Goal: Transaction & Acquisition: Purchase product/service

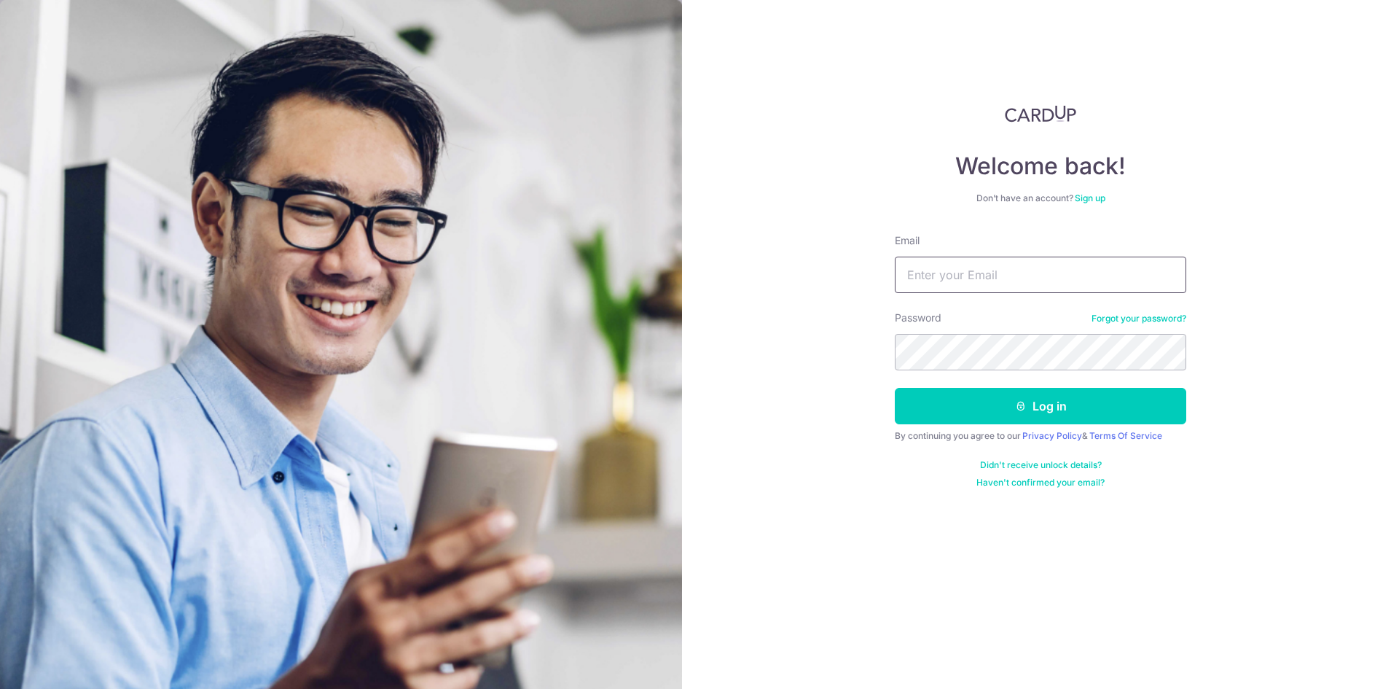
click at [954, 274] on input "Email" at bounding box center [1040, 275] width 291 height 36
type input "[PERSON_NAME][EMAIL_ADDRESS][PERSON_NAME][DOMAIN_NAME]"
click at [895, 388] on button "Log in" at bounding box center [1040, 406] width 291 height 36
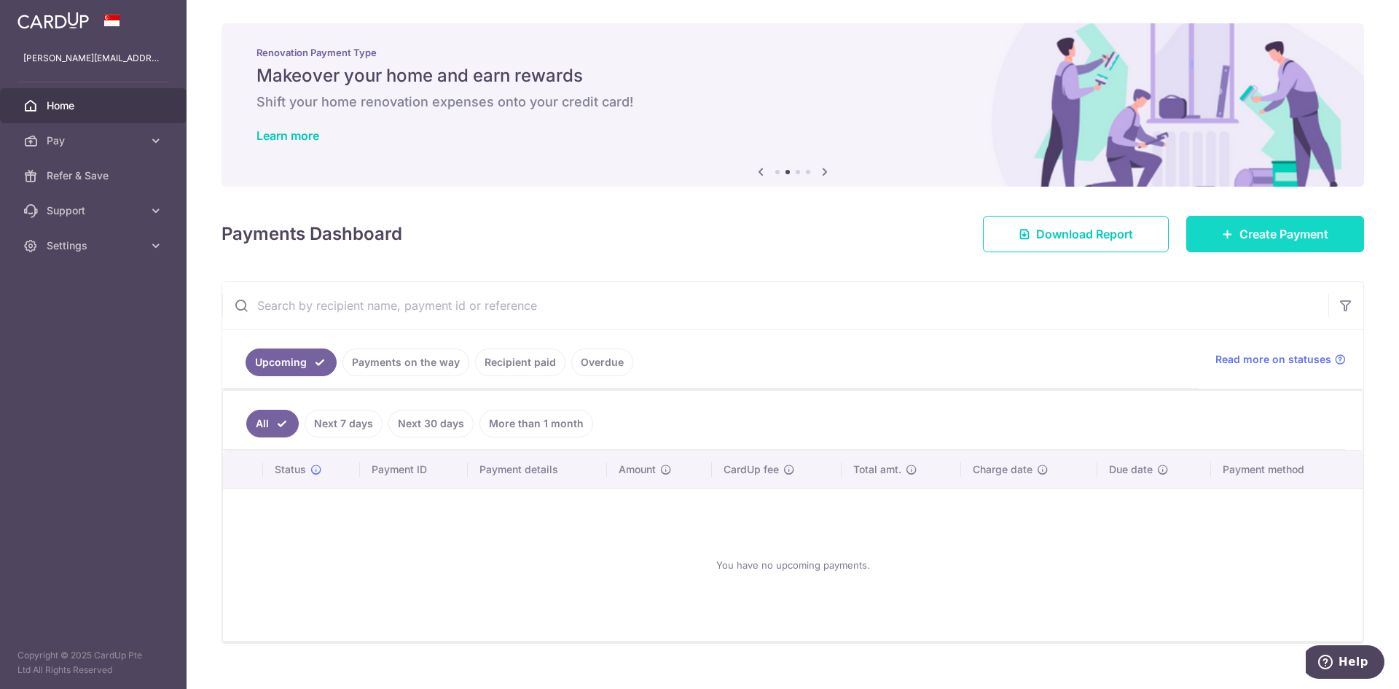
click at [1253, 239] on span "Create Payment" at bounding box center [1284, 233] width 89 height 17
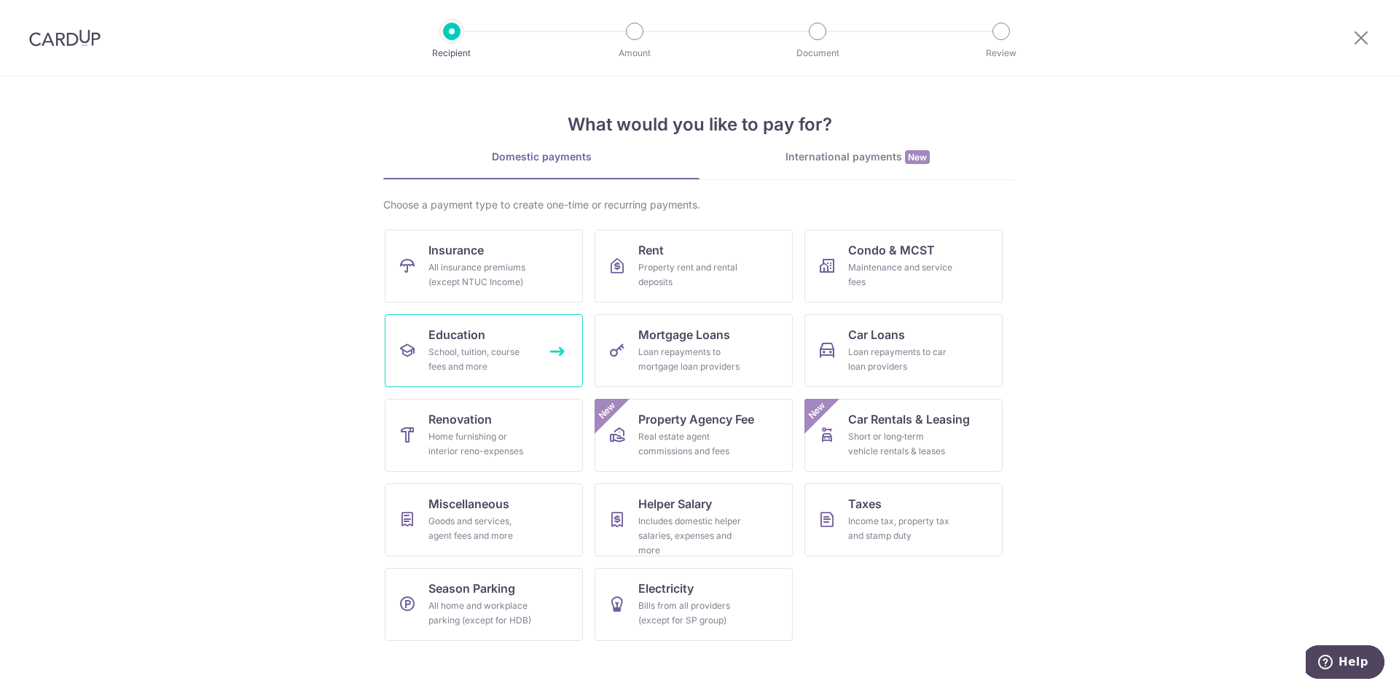
click at [525, 366] on div "School, tuition, course fees and more" at bounding box center [480, 359] width 105 height 29
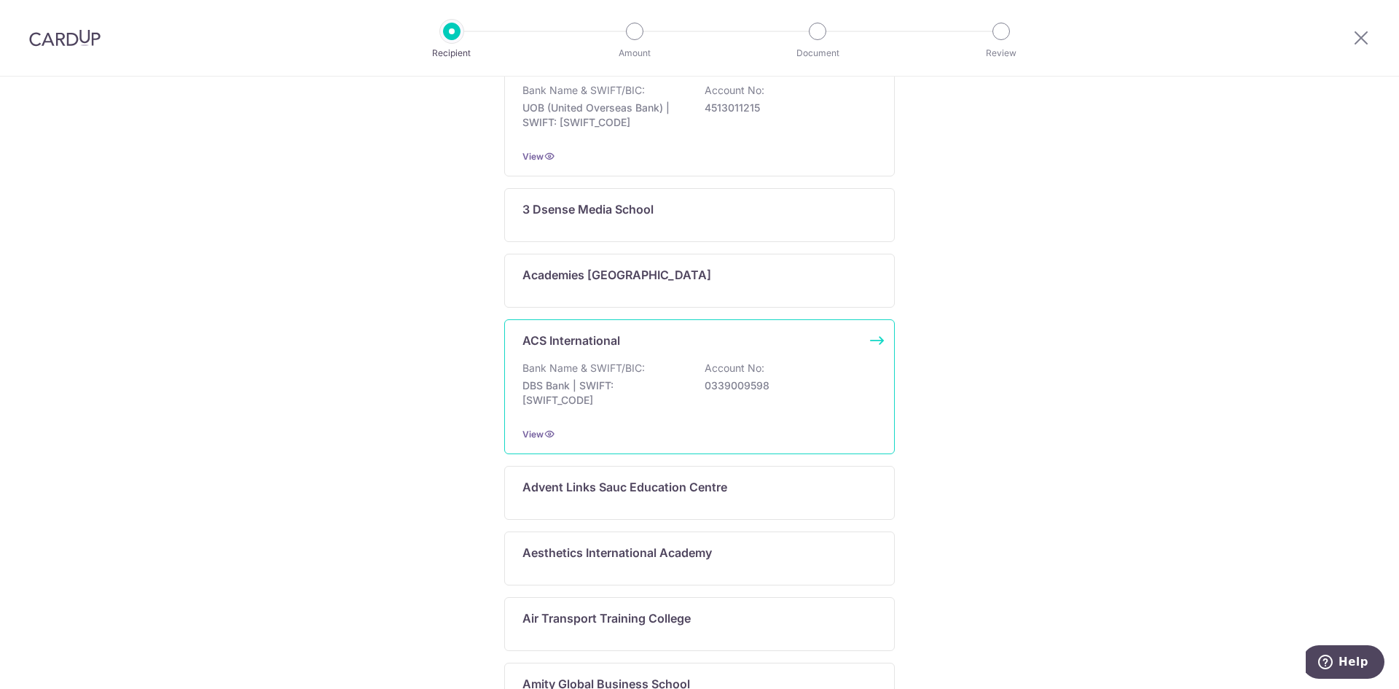
scroll to position [64, 0]
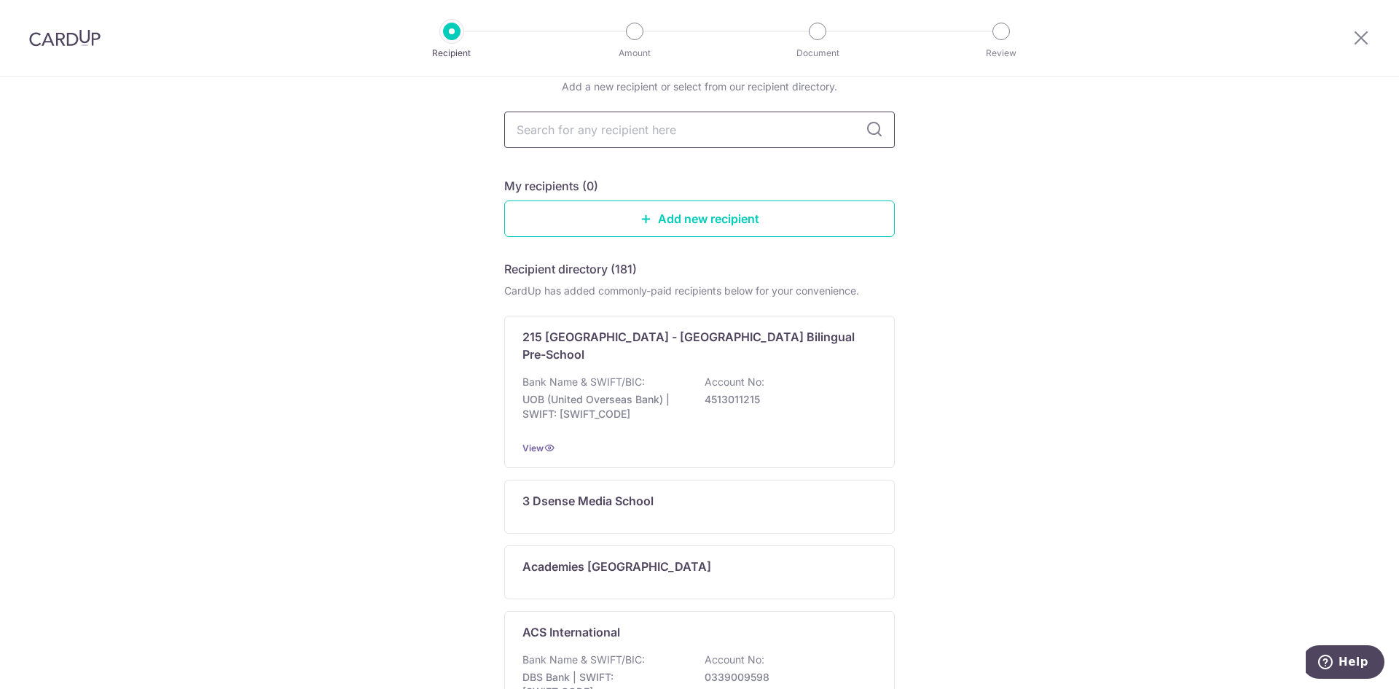
click at [606, 125] on input "text" at bounding box center [699, 129] width 391 height 36
type input "sceince"
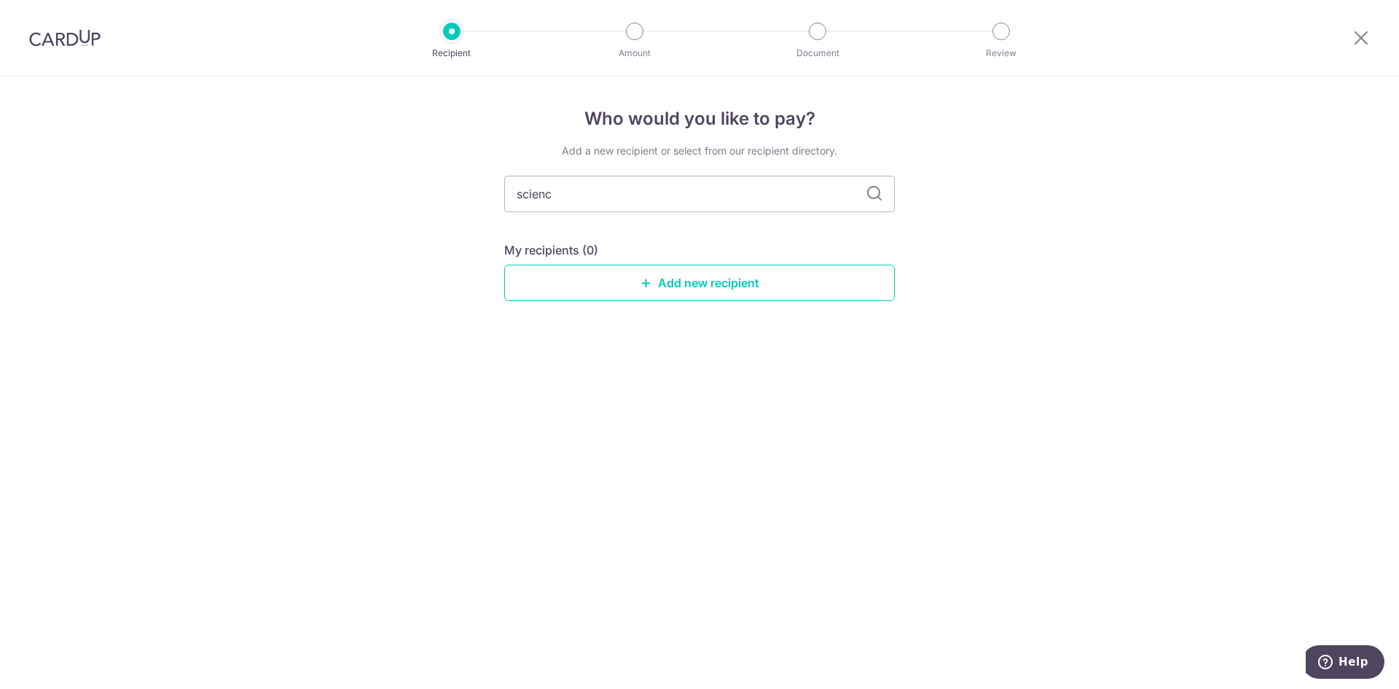
type input "science"
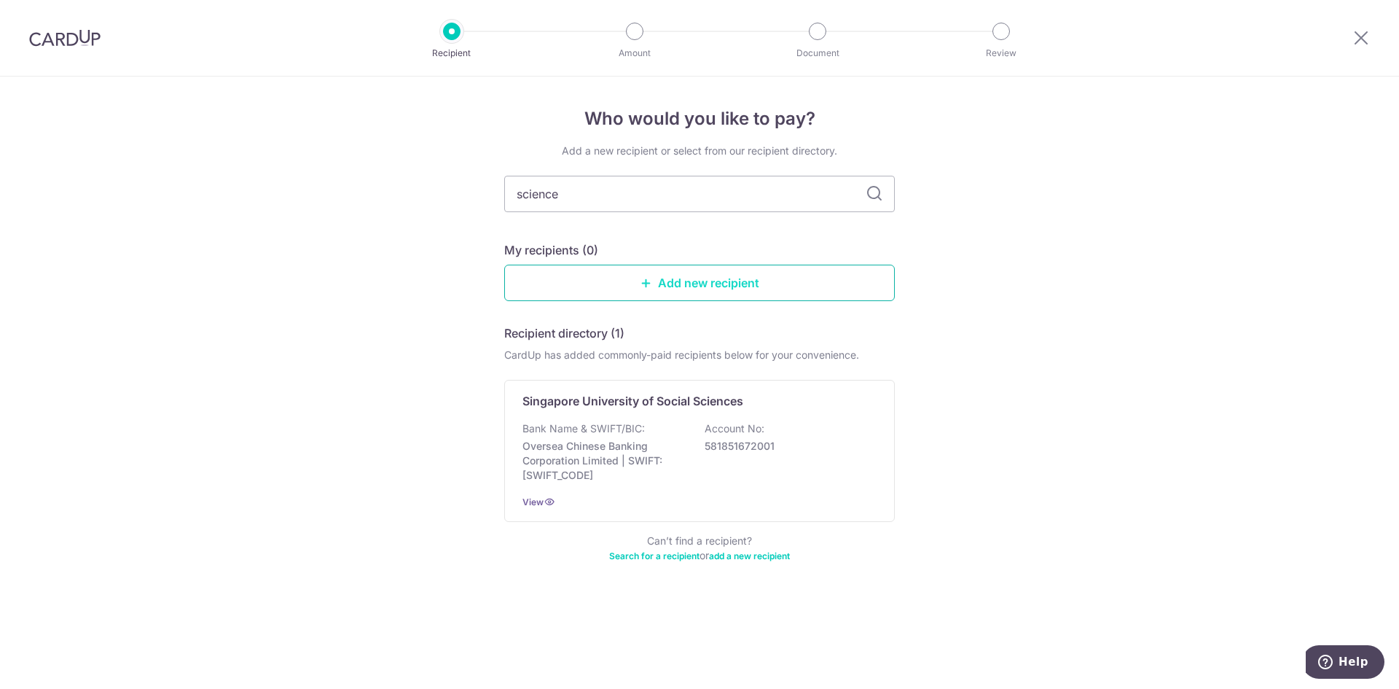
click at [669, 273] on link "Add new recipient" at bounding box center [699, 283] width 391 height 36
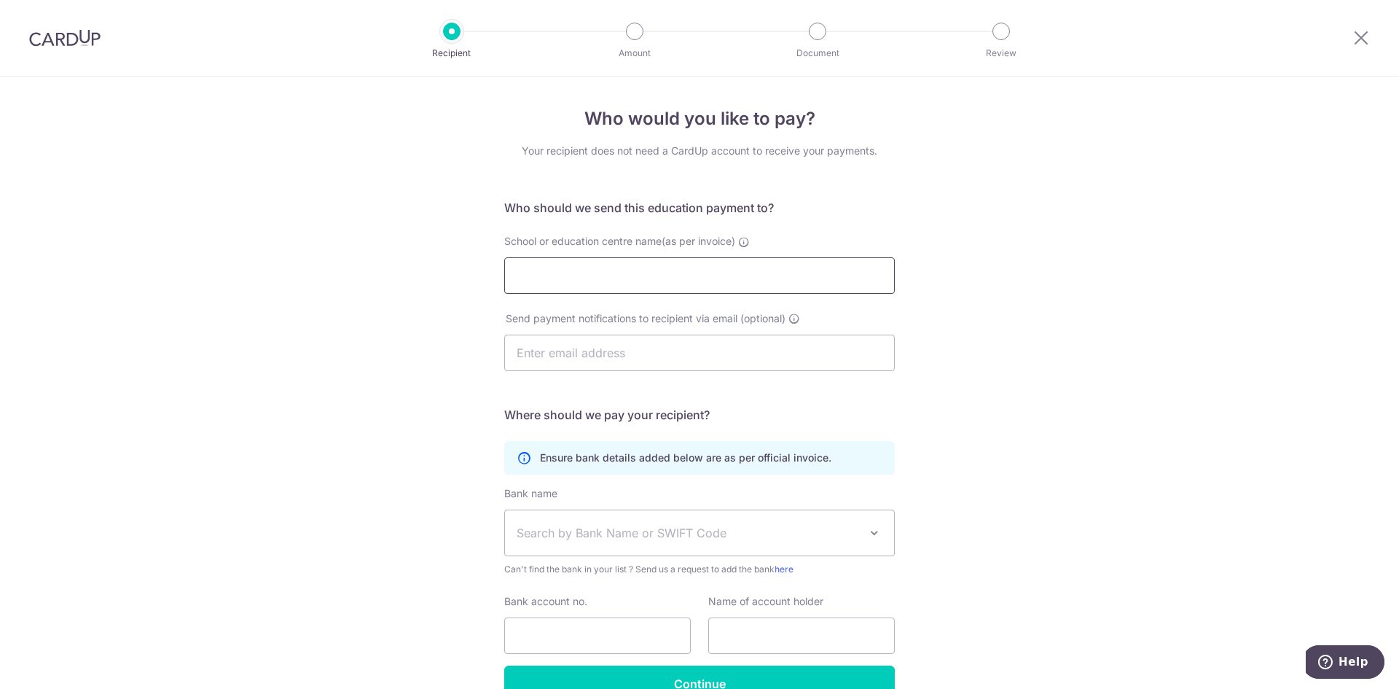
click at [561, 275] on input "School or education centre name(as per invoice)" at bounding box center [699, 275] width 391 height 36
click at [548, 277] on input "School or education centre name(as per invoice)" at bounding box center [699, 275] width 391 height 36
paste input "Science Studios Learning Centre Pte Ltd"
type input "Science Studios Learning Centre Pte Ltd"
click at [546, 359] on input "text" at bounding box center [699, 352] width 391 height 36
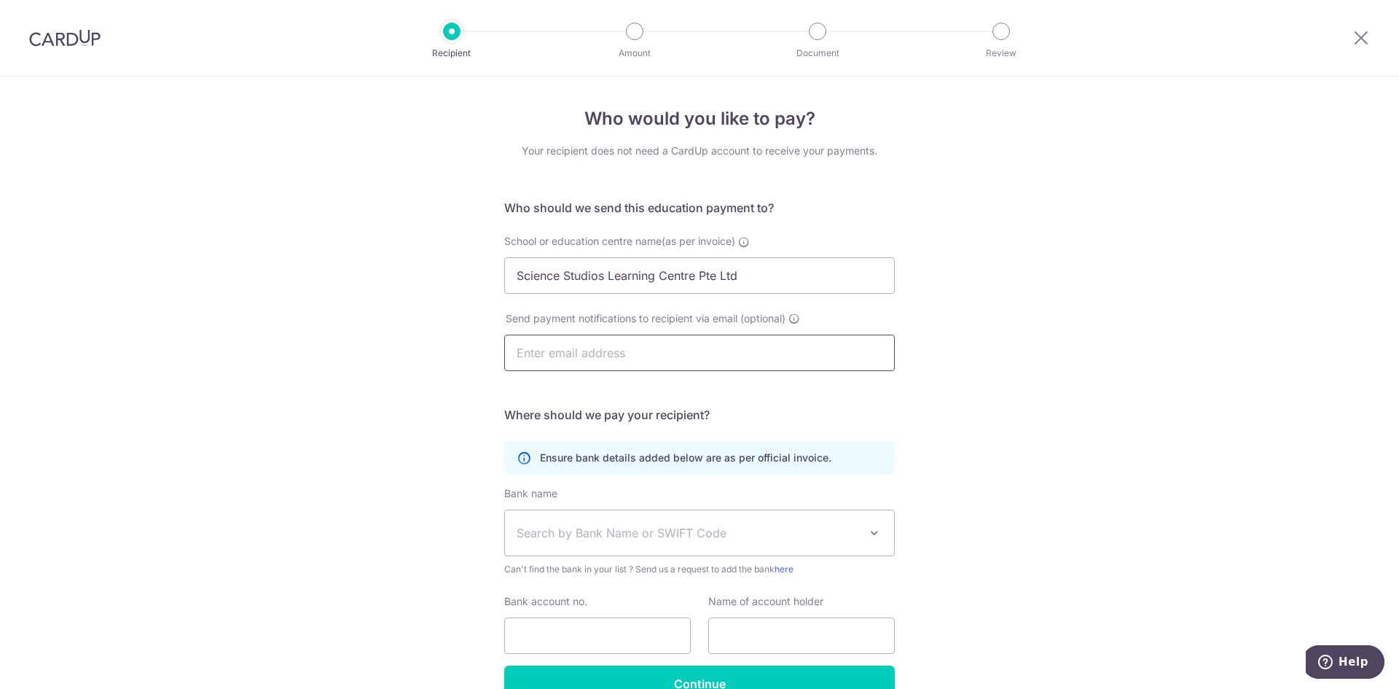
click at [605, 358] on input "text" at bounding box center [699, 352] width 391 height 36
paste input ": eastgate@ScienceStudios.edu.sg"
drag, startPoint x: 520, startPoint y: 352, endPoint x: 483, endPoint y: 351, distance: 36.4
click at [483, 351] on div "Who would you like to pay? Your recipient does not need a CardUp account to rec…" at bounding box center [699, 424] width 1399 height 694
type input "eastgate@ScienceStudios.edu.sg"
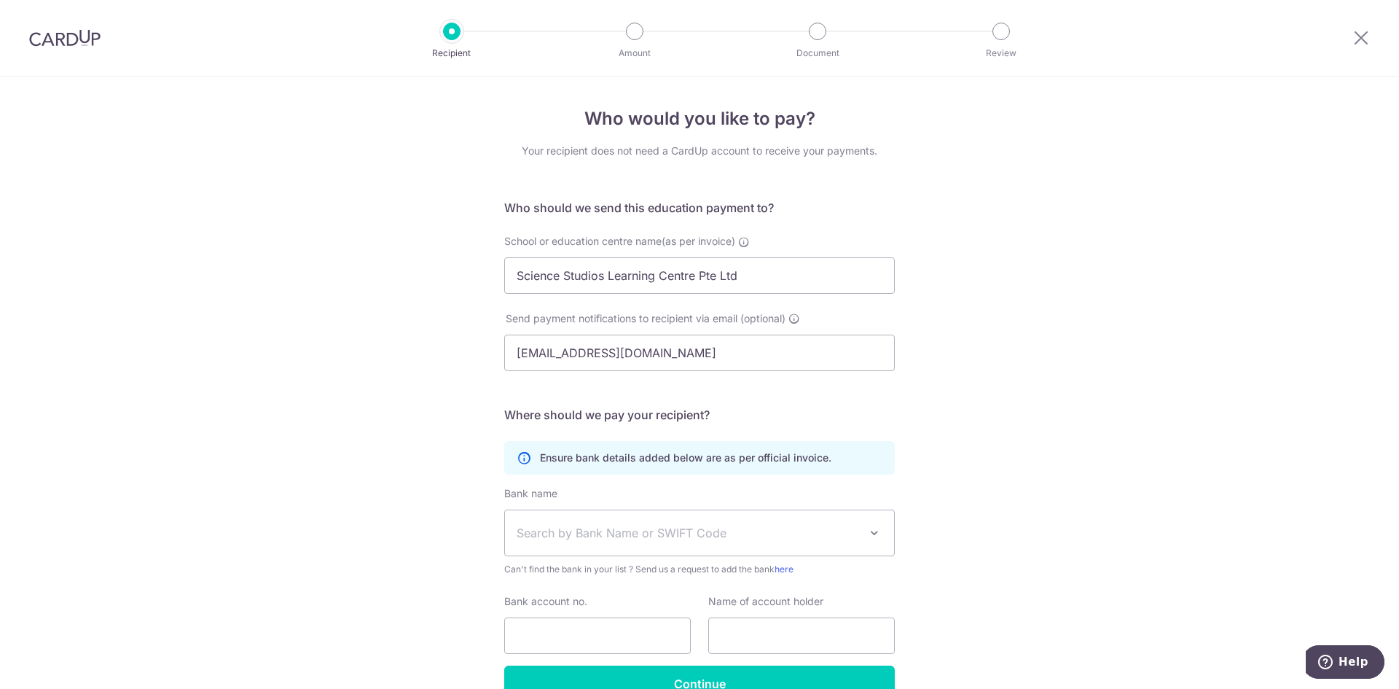
click at [407, 340] on div "Who would you like to pay? Your recipient does not need a CardUp account to rec…" at bounding box center [699, 424] width 1399 height 694
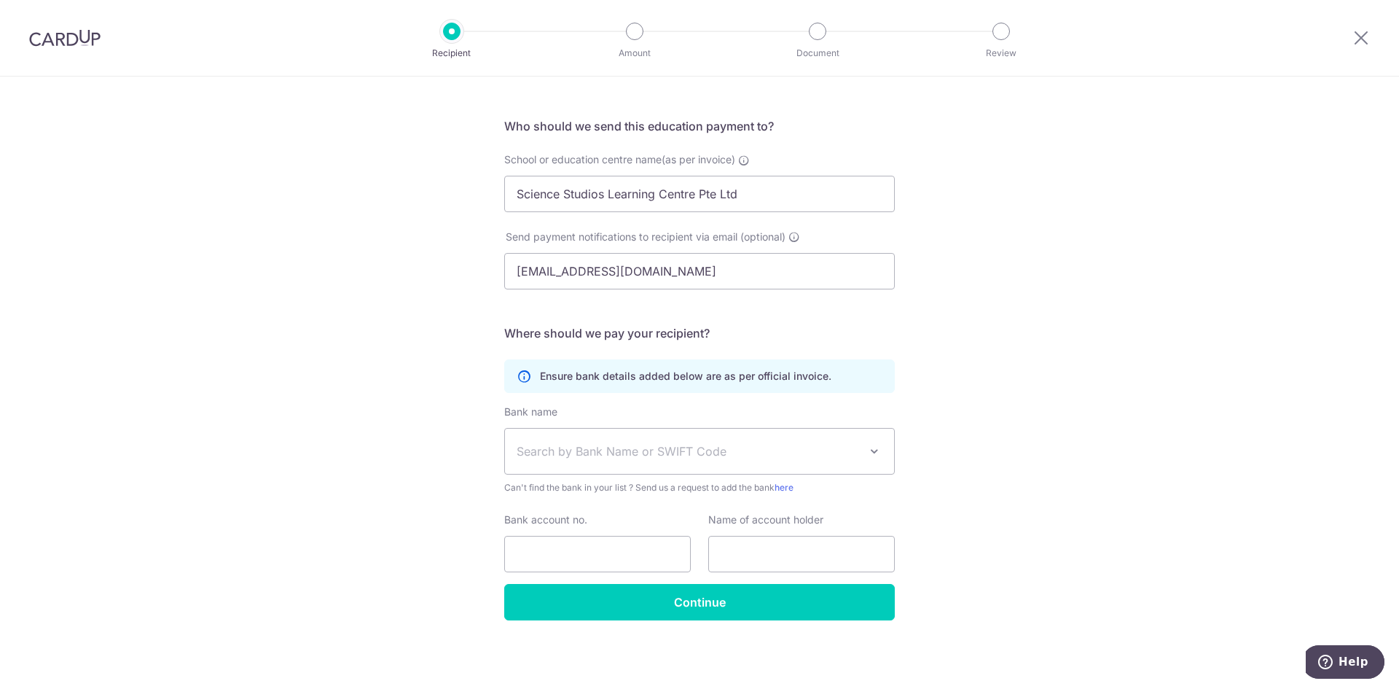
click at [692, 448] on span "Search by Bank Name or SWIFT Code" at bounding box center [688, 450] width 342 height 17
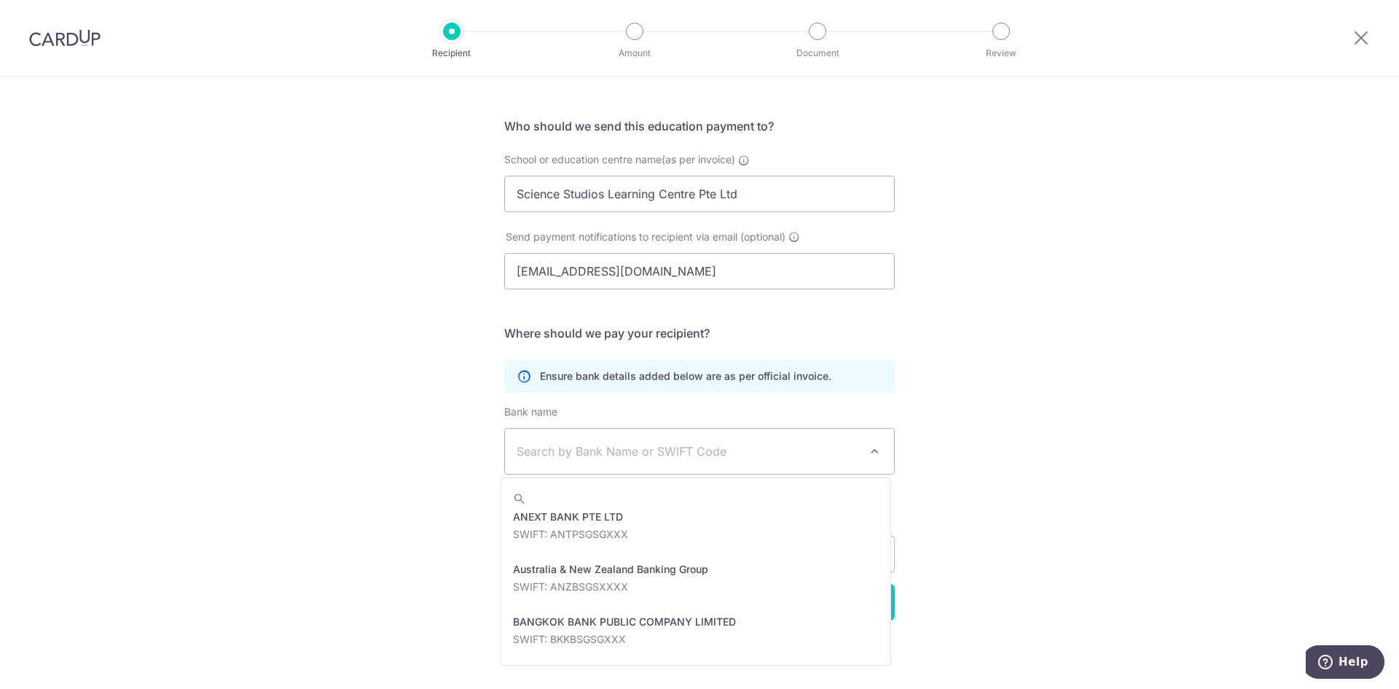
scroll to position [0, 0]
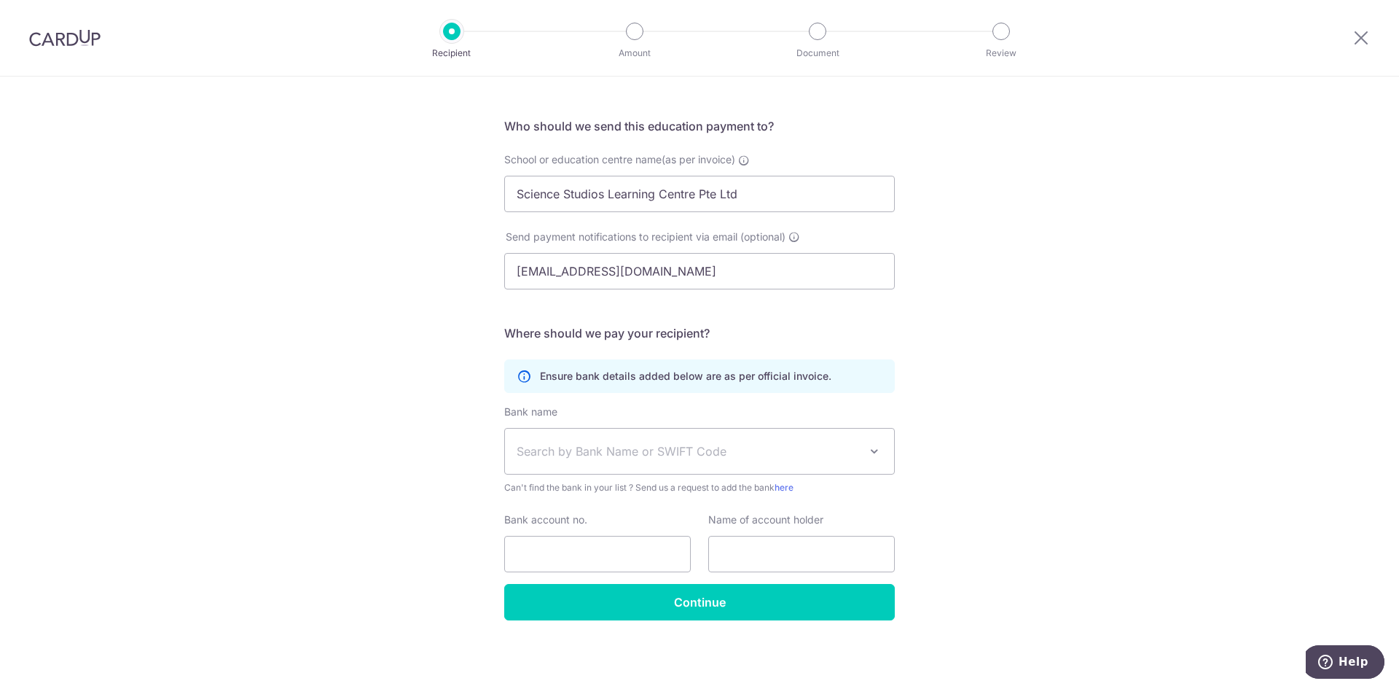
click at [577, 450] on span "Search by Bank Name or SWIFT Code" at bounding box center [688, 450] width 342 height 17
click at [579, 447] on span "Search by Bank Name or SWIFT Code" at bounding box center [688, 450] width 342 height 17
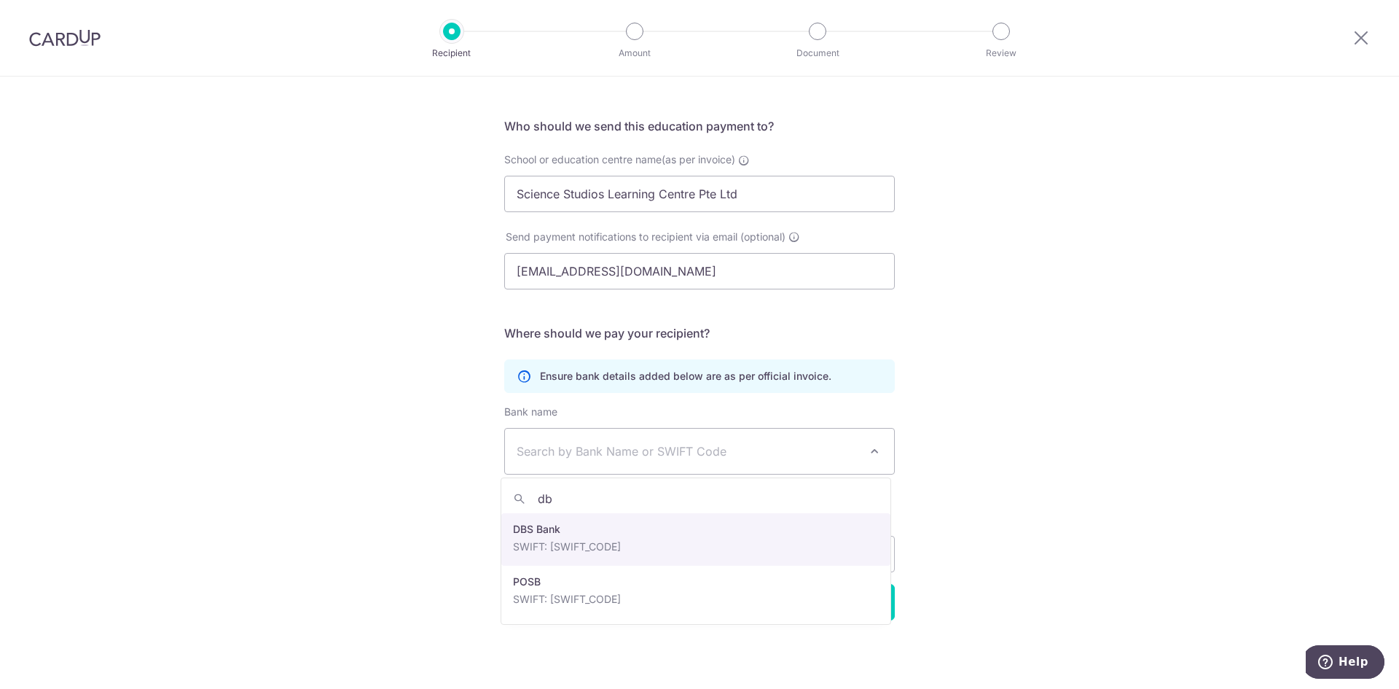
type input "db"
select select "6"
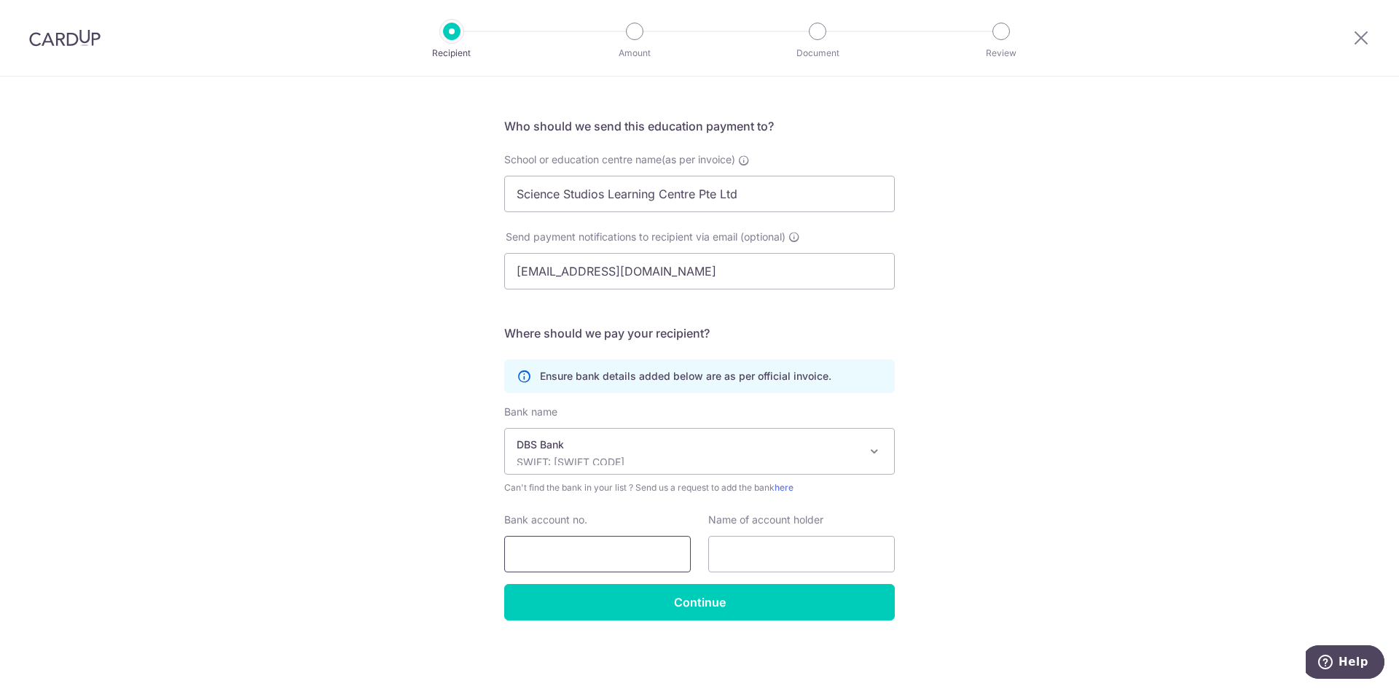
click at [574, 553] on input "Bank account no." at bounding box center [597, 554] width 187 height 36
paste input ": 014-903982-6"
drag, startPoint x: 520, startPoint y: 551, endPoint x: 498, endPoint y: 550, distance: 21.9
click at [498, 550] on div "Bank account no. : 014-903982-6" at bounding box center [598, 542] width 204 height 60
click at [532, 553] on input "014-903982-6" at bounding box center [597, 554] width 187 height 36
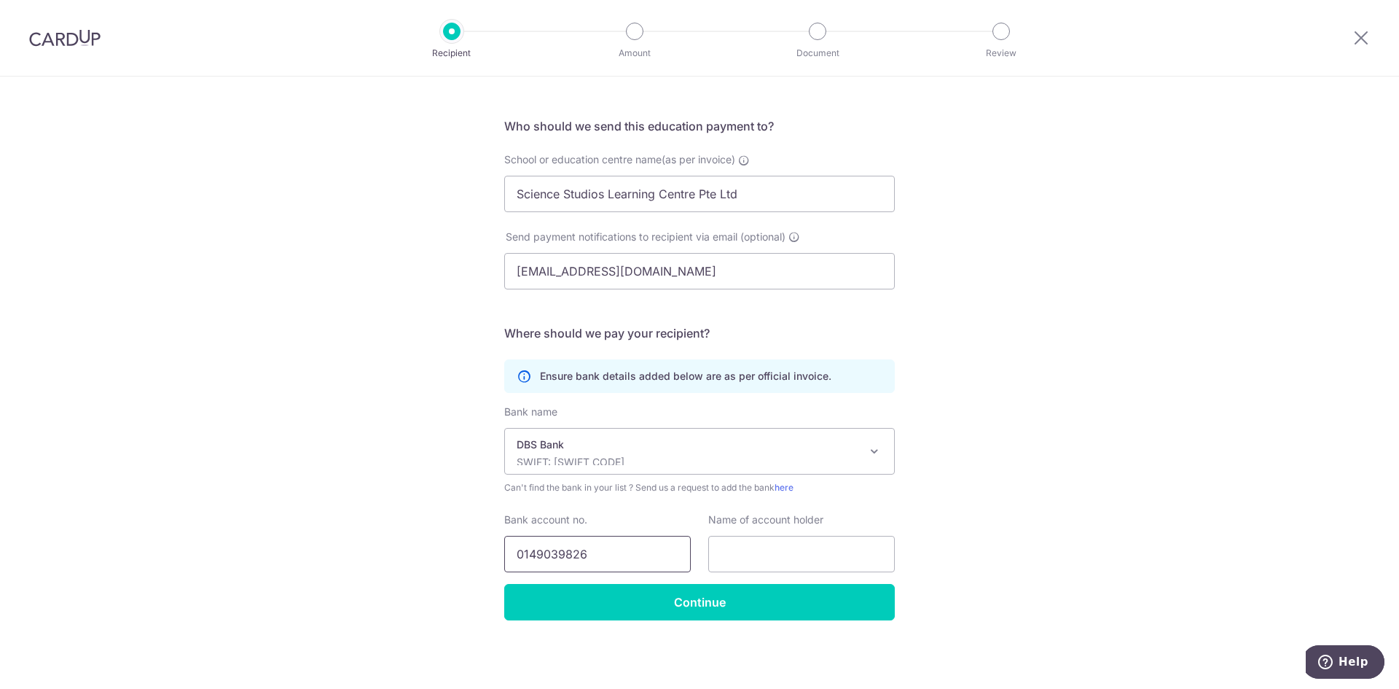
type input "0149039826"
click at [767, 557] on input "text" at bounding box center [801, 554] width 187 height 36
paste input "Science Studios Learning Centre Pte Lt"
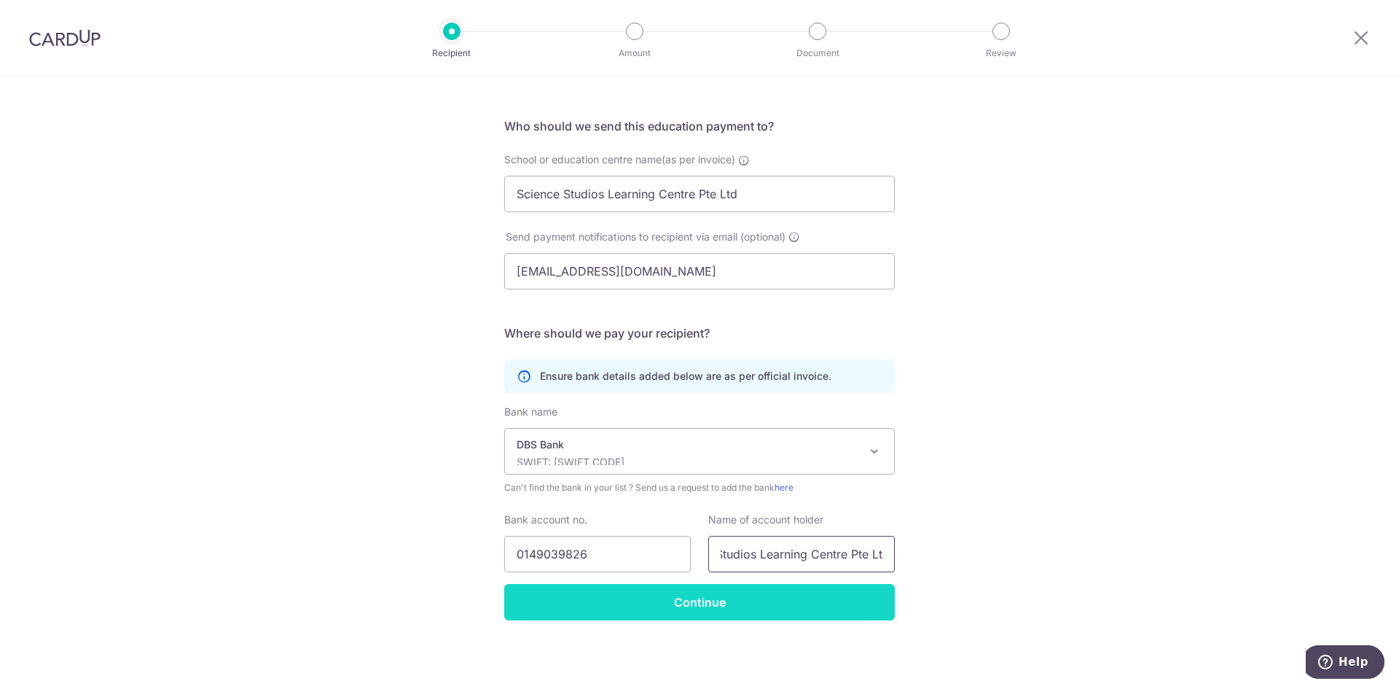
type input "Science Studios Learning Centre Pte Lt"
click at [688, 600] on input "Continue" at bounding box center [699, 602] width 391 height 36
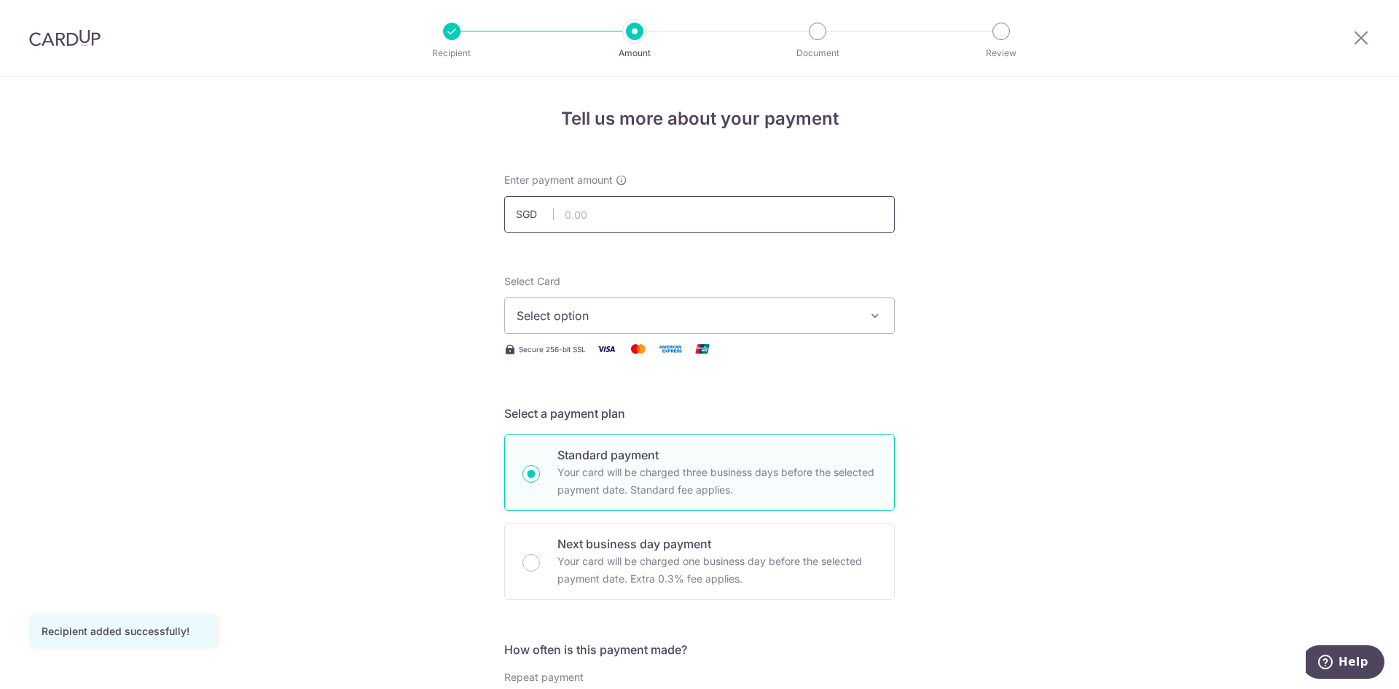
click at [585, 216] on input "text" at bounding box center [699, 214] width 391 height 36
type input "1,139.05"
click at [646, 314] on span "Select option" at bounding box center [687, 315] width 340 height 17
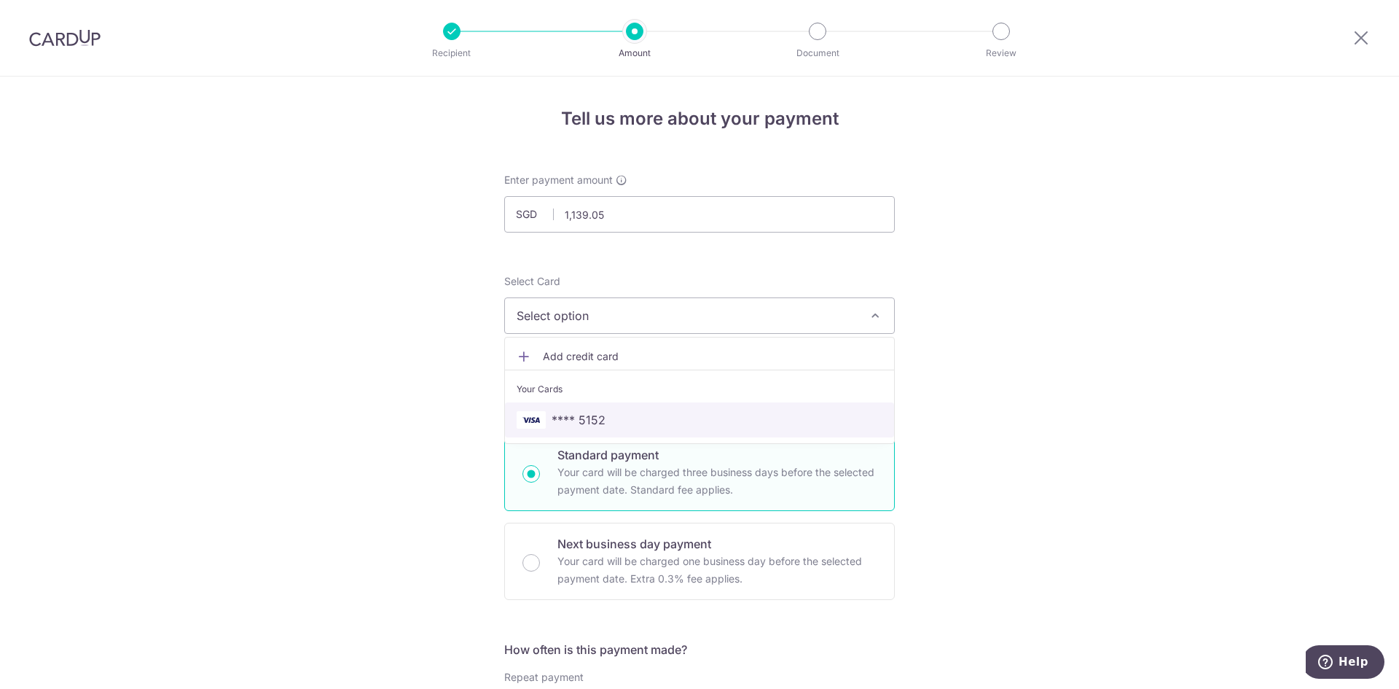
drag, startPoint x: 643, startPoint y: 420, endPoint x: 580, endPoint y: 410, distance: 63.5
click at [643, 420] on span "**** 5152" at bounding box center [700, 419] width 366 height 17
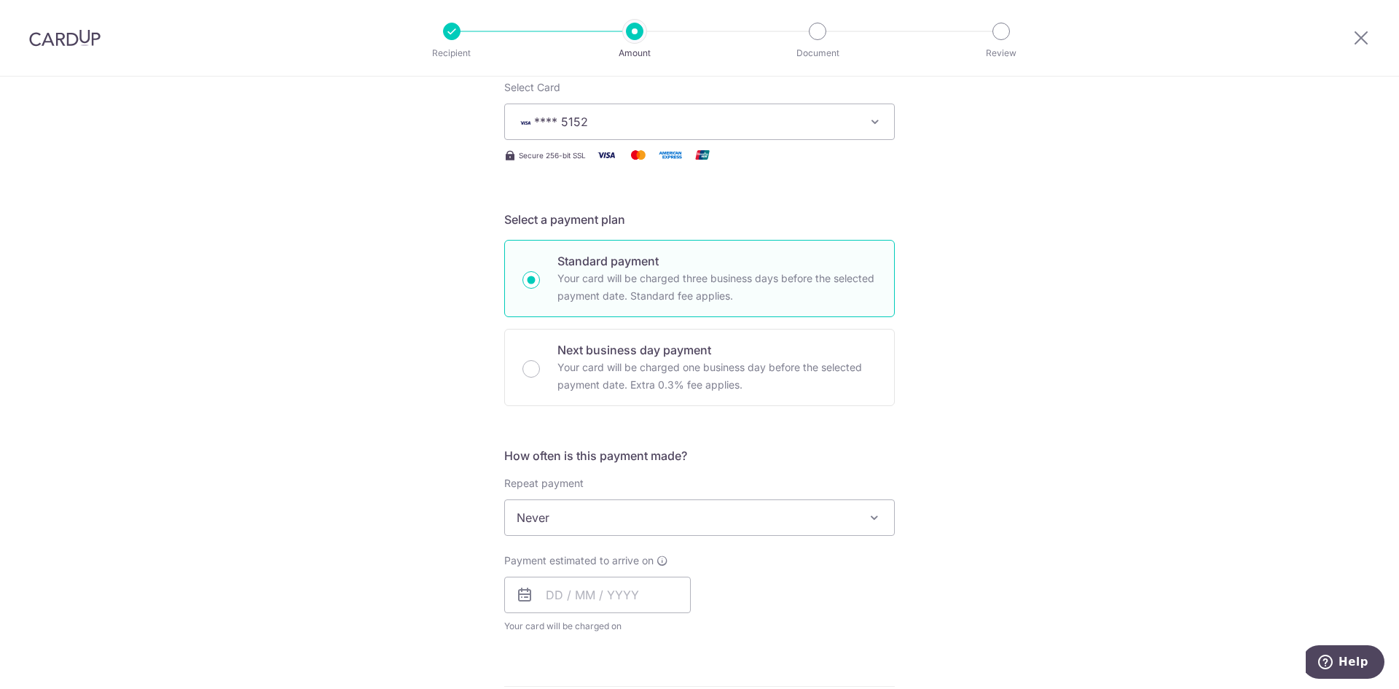
scroll to position [219, 0]
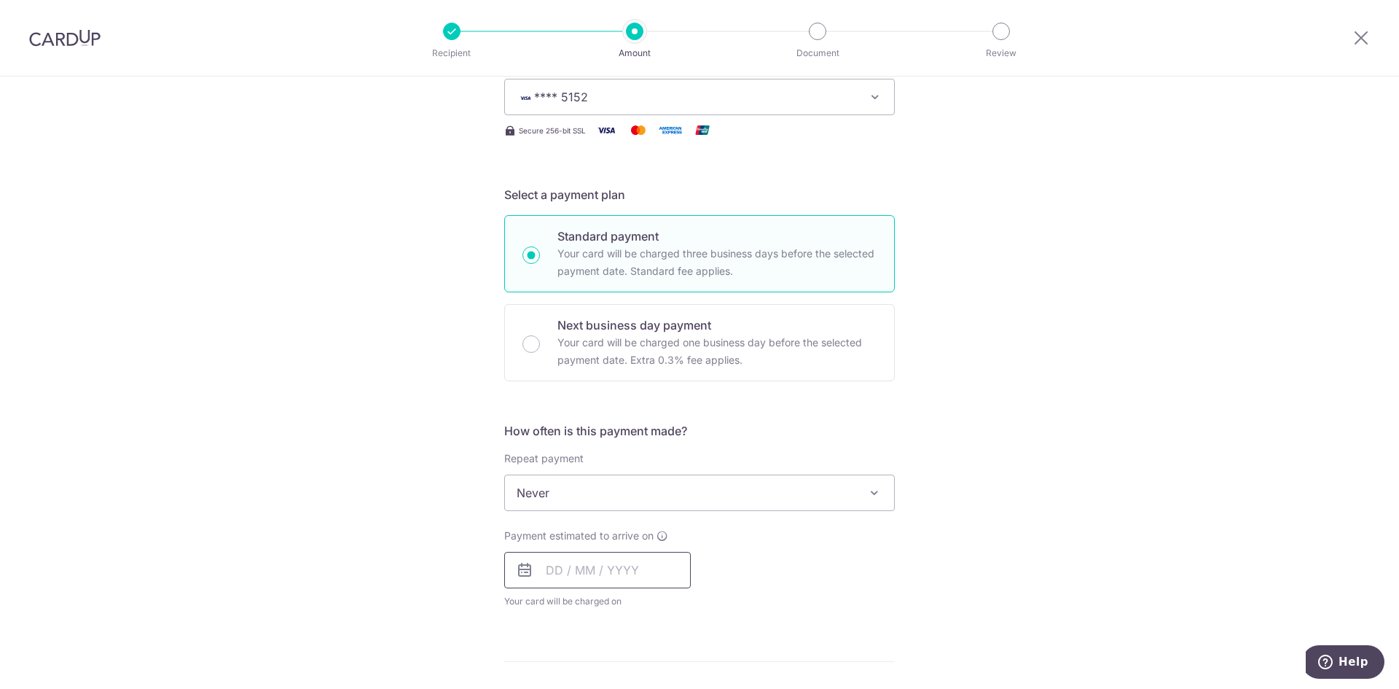
click at [626, 570] on input "text" at bounding box center [597, 570] width 187 height 36
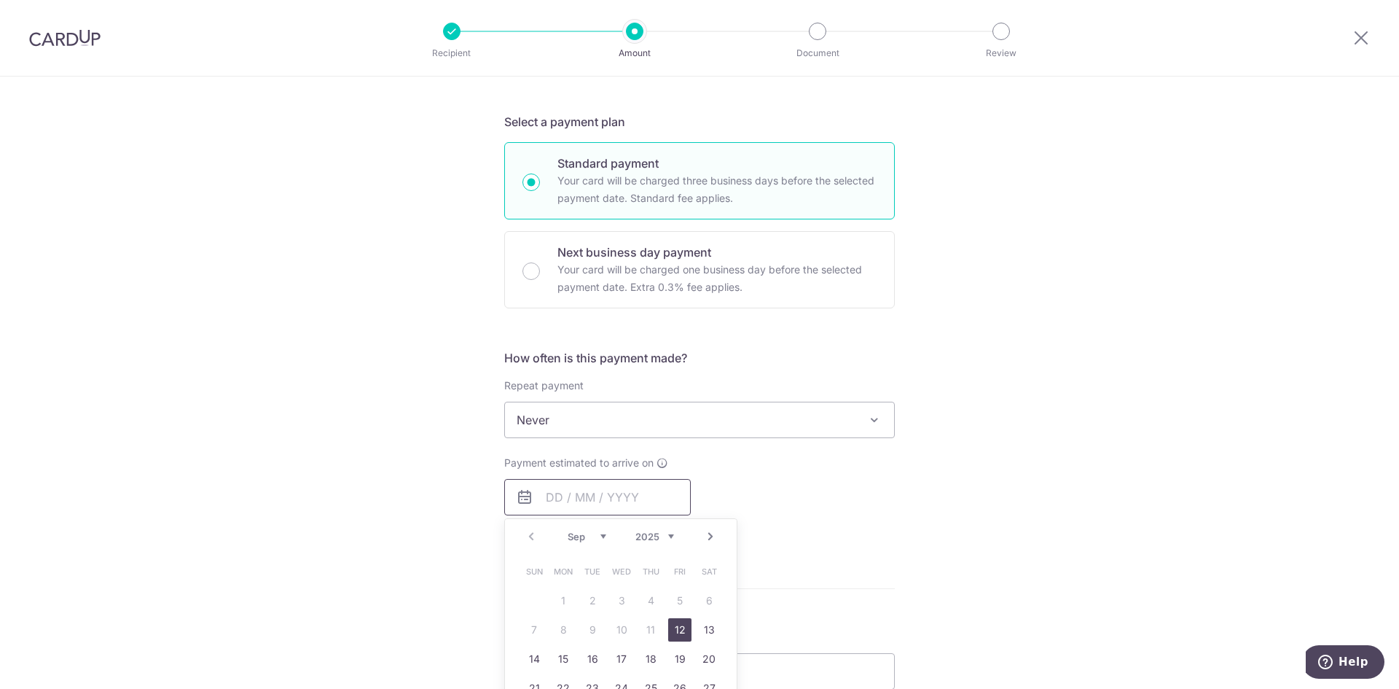
scroll to position [364, 0]
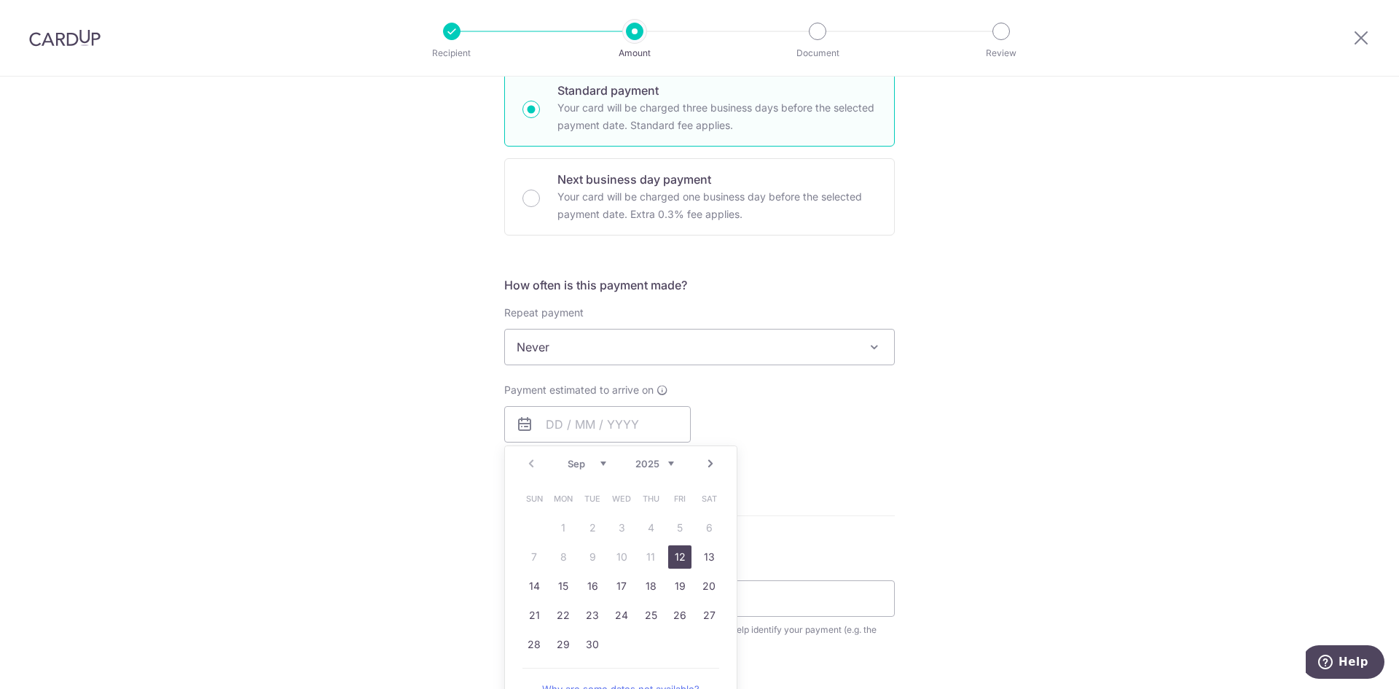
drag, startPoint x: 674, startPoint y: 559, endPoint x: 368, endPoint y: 539, distance: 306.7
click at [674, 559] on link "12" at bounding box center [679, 556] width 23 height 23
type input "12/09/2025"
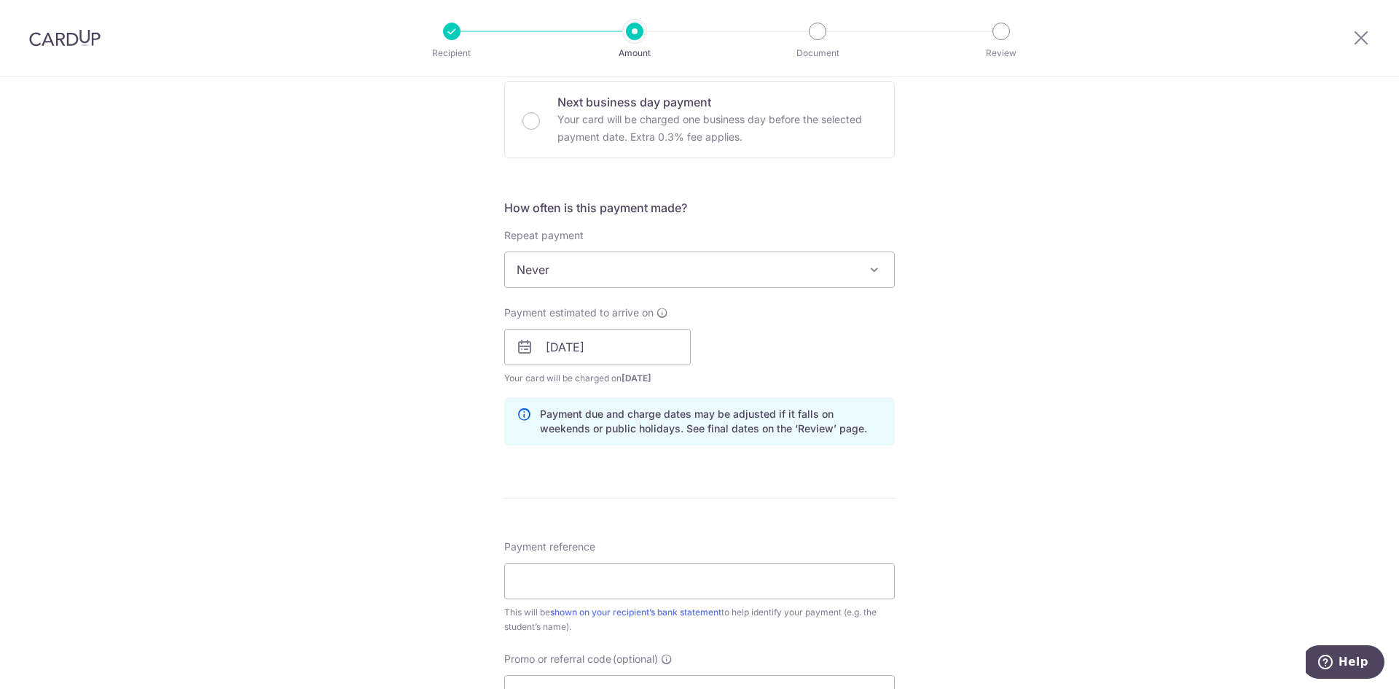
scroll to position [656, 0]
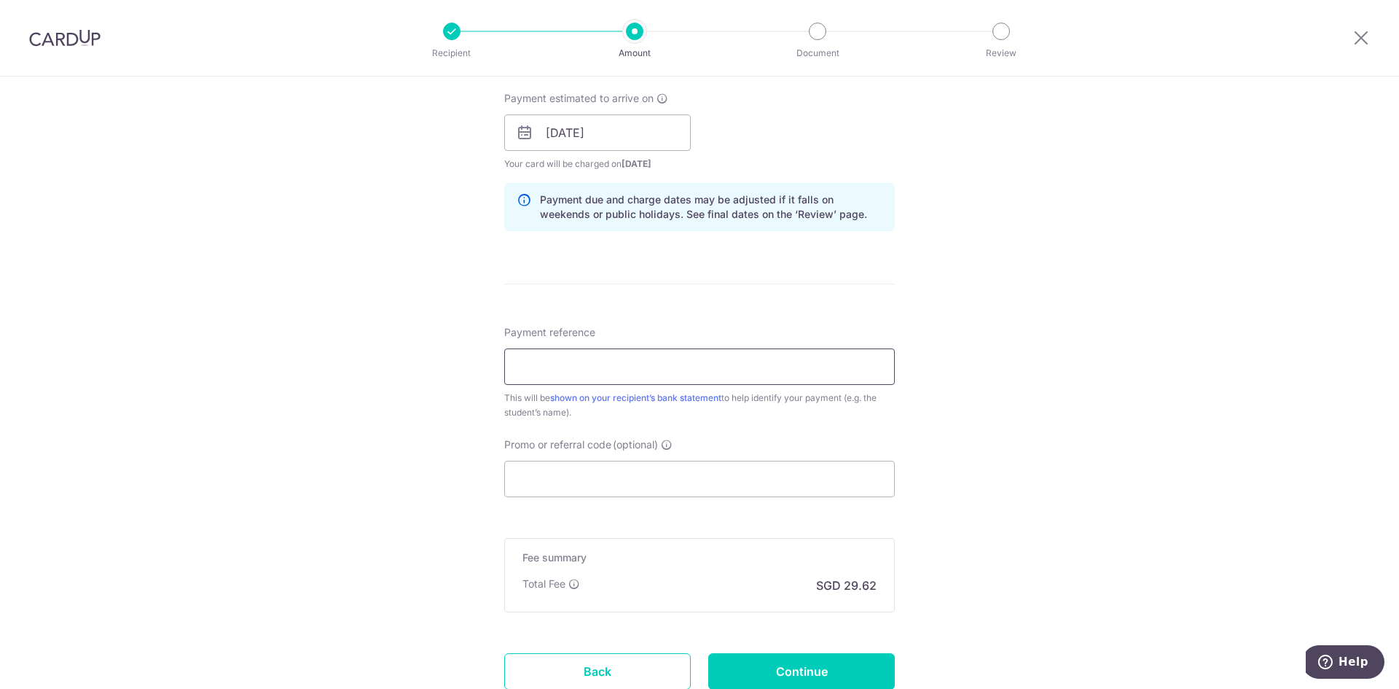
click at [567, 364] on input "Payment reference" at bounding box center [699, 366] width 391 height 36
paste input "EG2025"
type input "EG2025-7822"
click at [581, 477] on input "Promo or referral code (optional)" at bounding box center [699, 479] width 391 height 36
click at [375, 343] on div "Tell us more about your payment Enter payment amount SGD 1,139.05 1139.05 Recip…" at bounding box center [699, 110] width 1399 height 1378
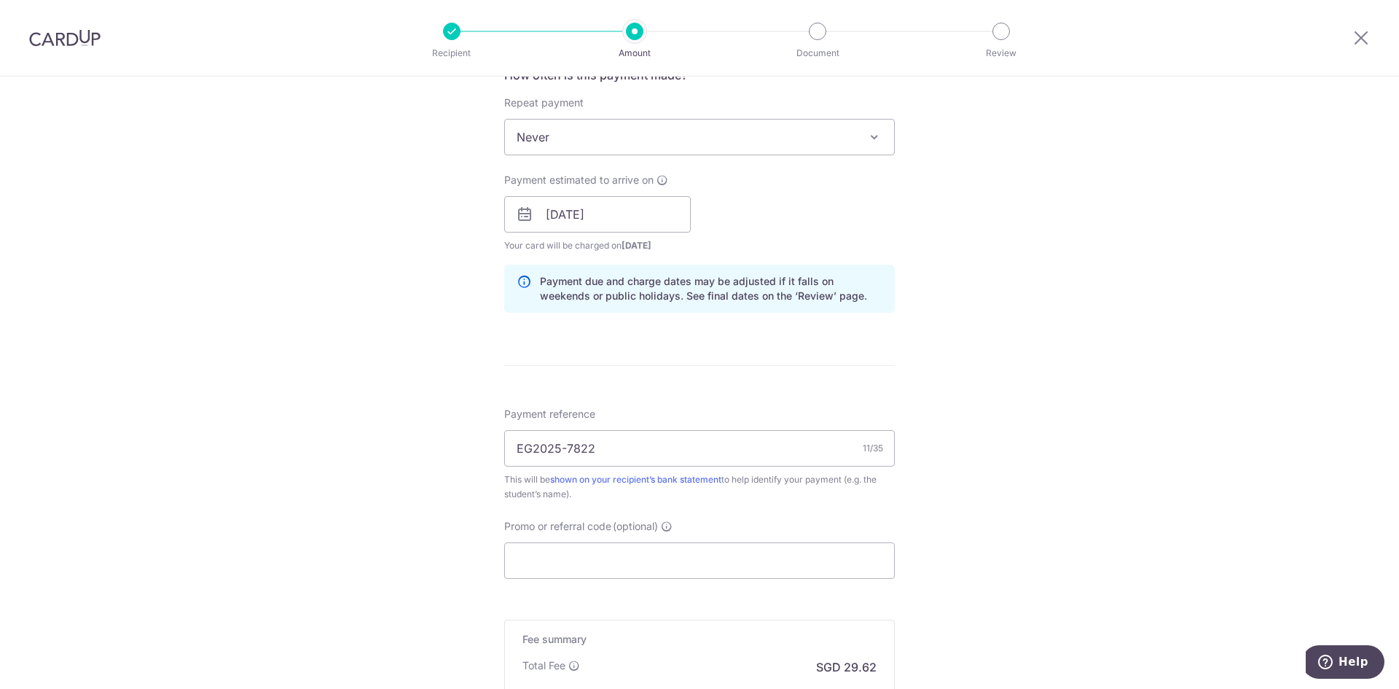
scroll to position [766, 0]
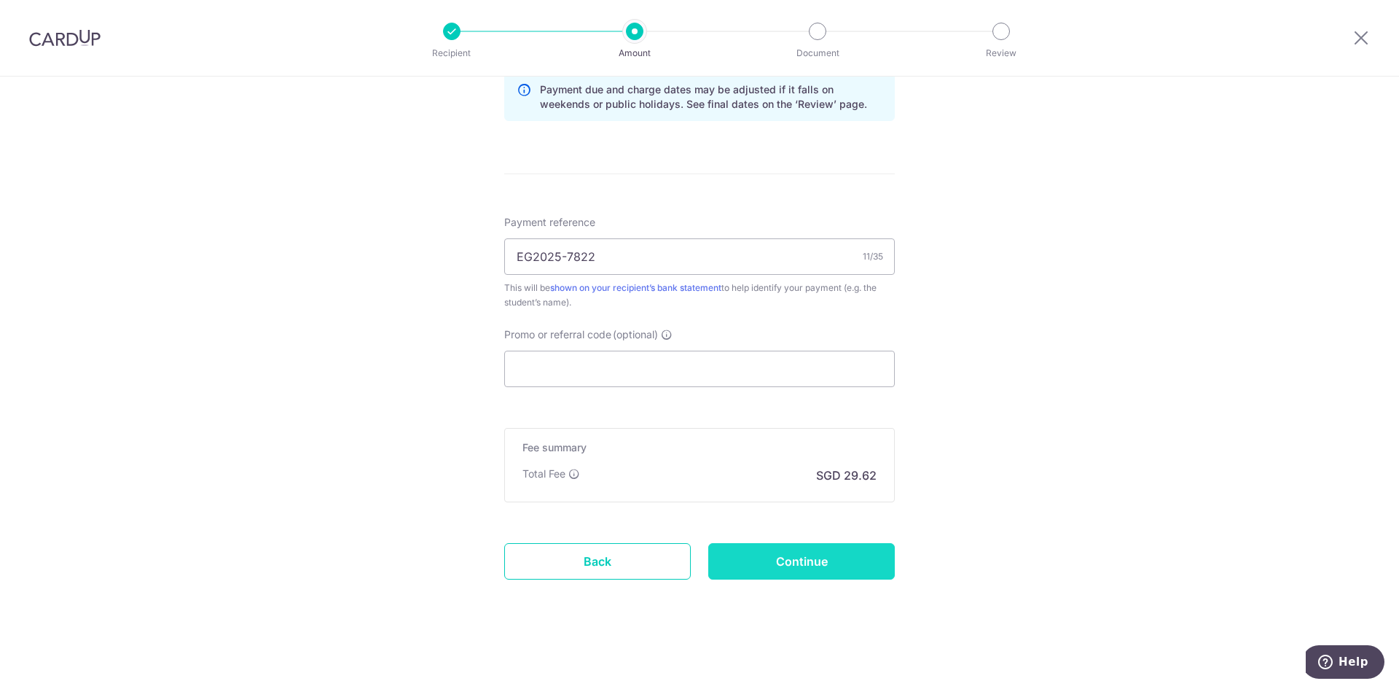
click at [799, 563] on input "Continue" at bounding box center [801, 561] width 187 height 36
type input "Create Schedule"
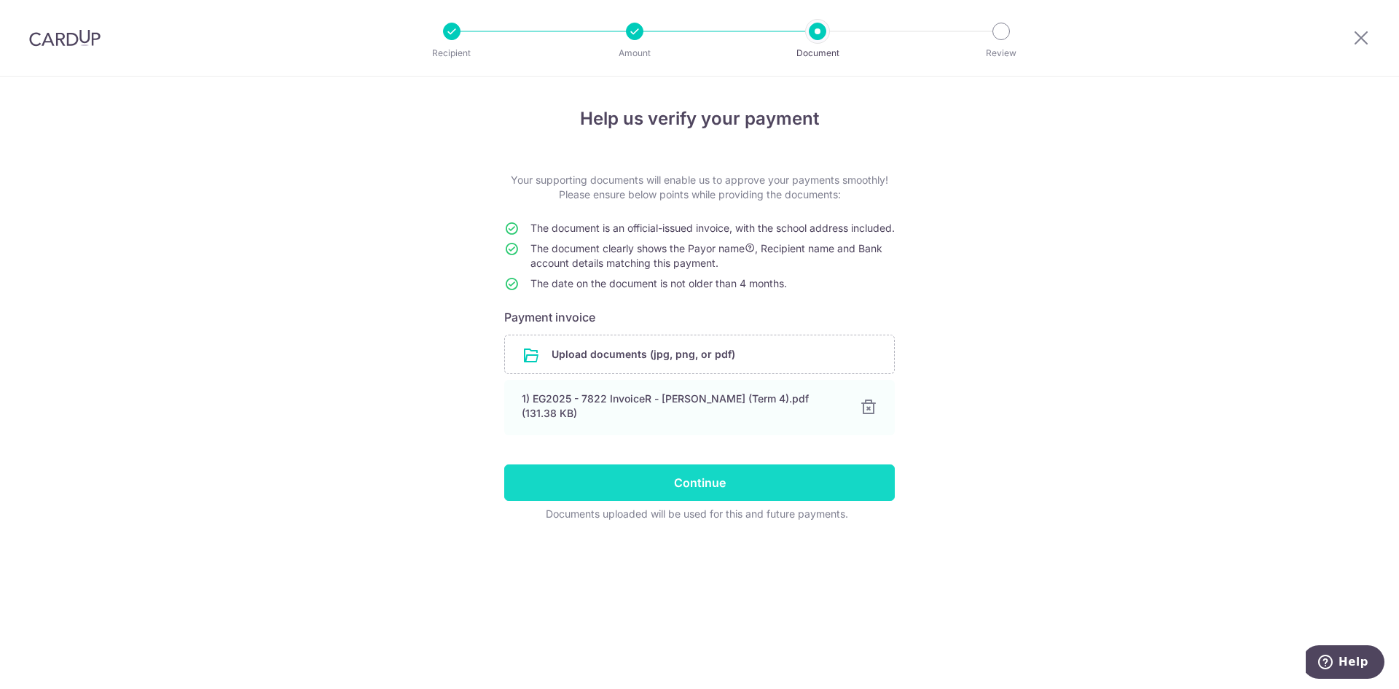
click at [682, 481] on input "Continue" at bounding box center [699, 482] width 391 height 36
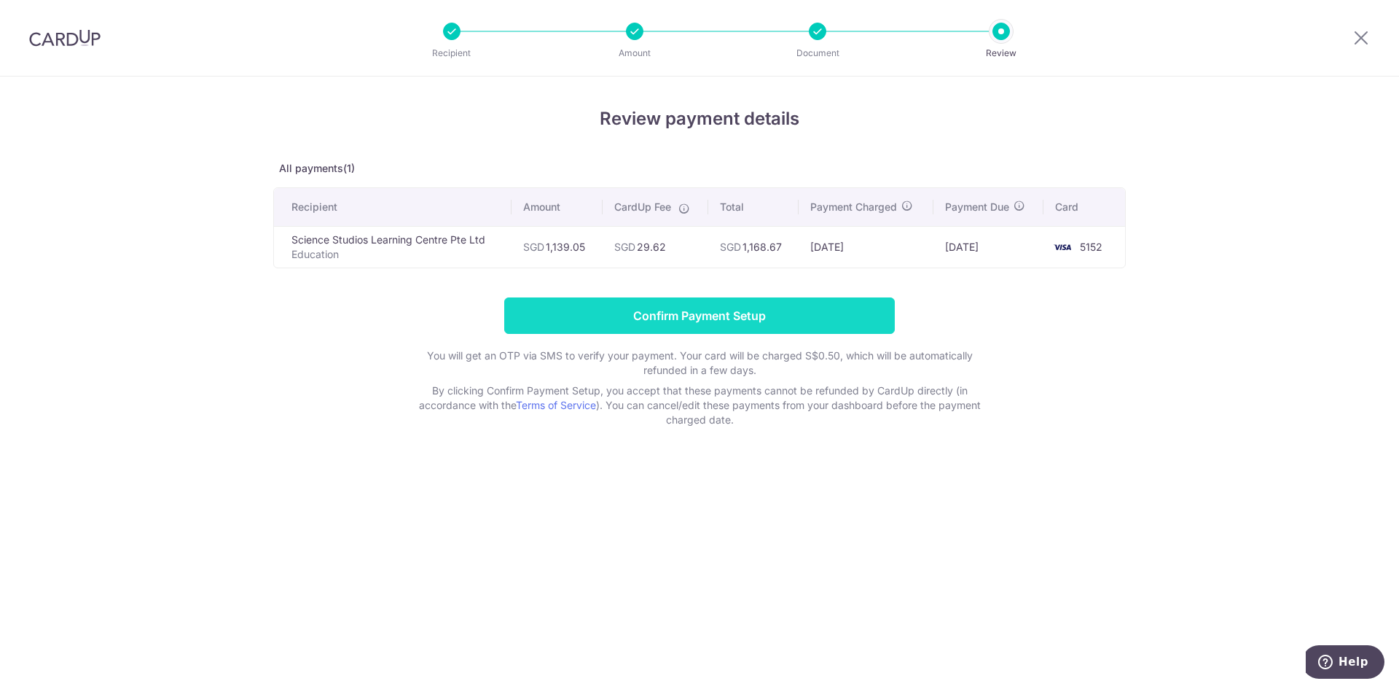
click at [663, 311] on input "Confirm Payment Setup" at bounding box center [699, 315] width 391 height 36
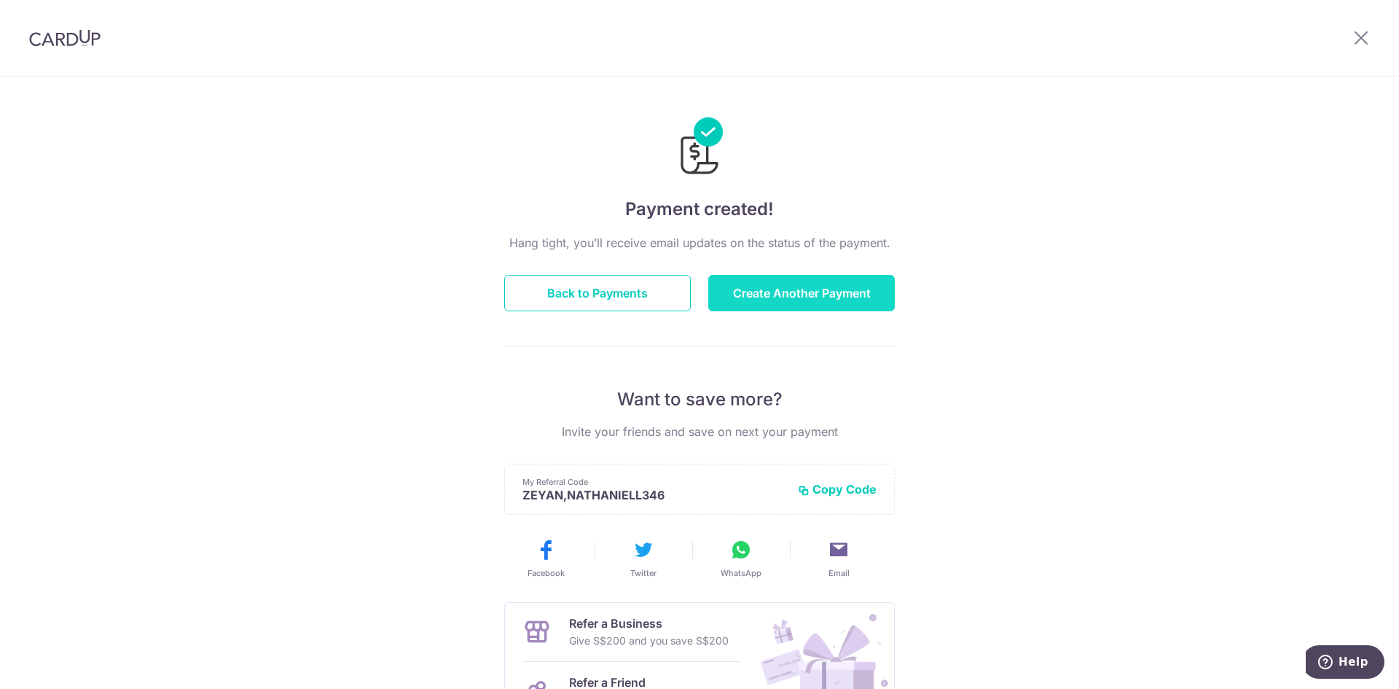
click at [761, 300] on button "Create Another Payment" at bounding box center [801, 293] width 187 height 36
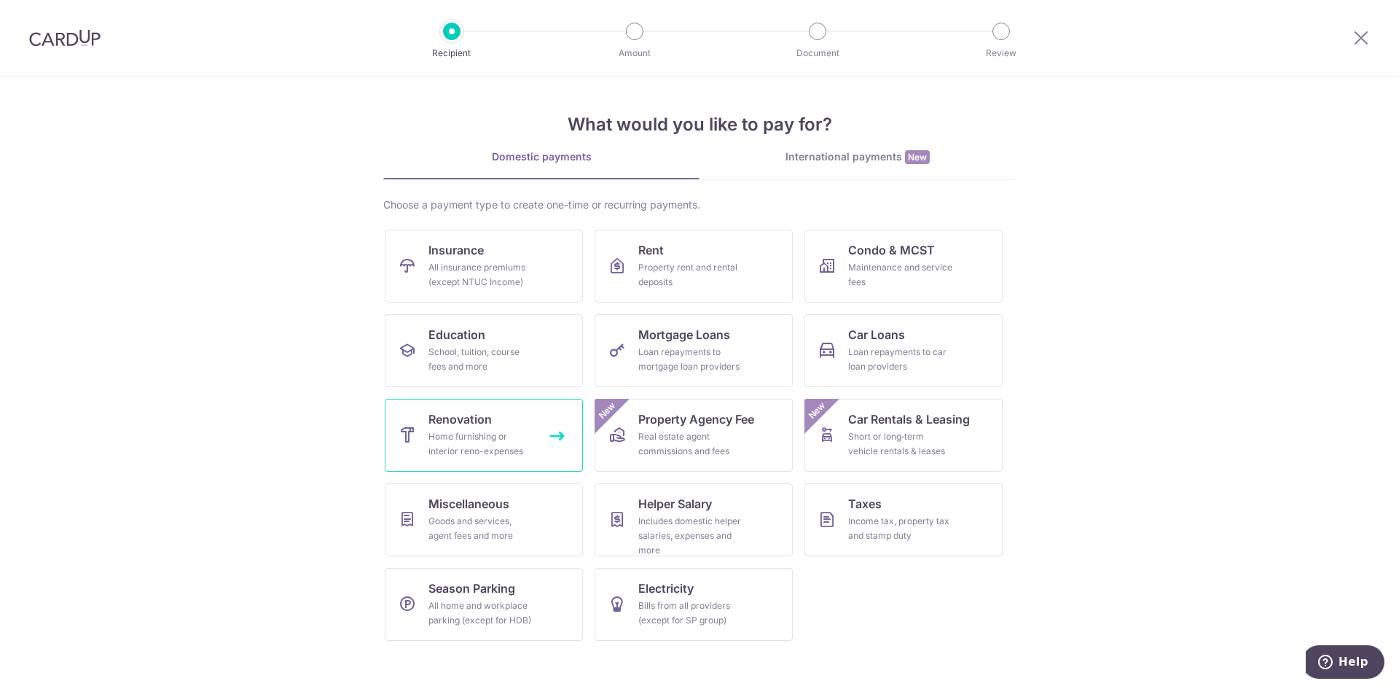
drag, startPoint x: 475, startPoint y: 430, endPoint x: 460, endPoint y: 429, distance: 15.3
click at [475, 430] on div "Home furnishing or interior reno-expenses" at bounding box center [480, 443] width 105 height 29
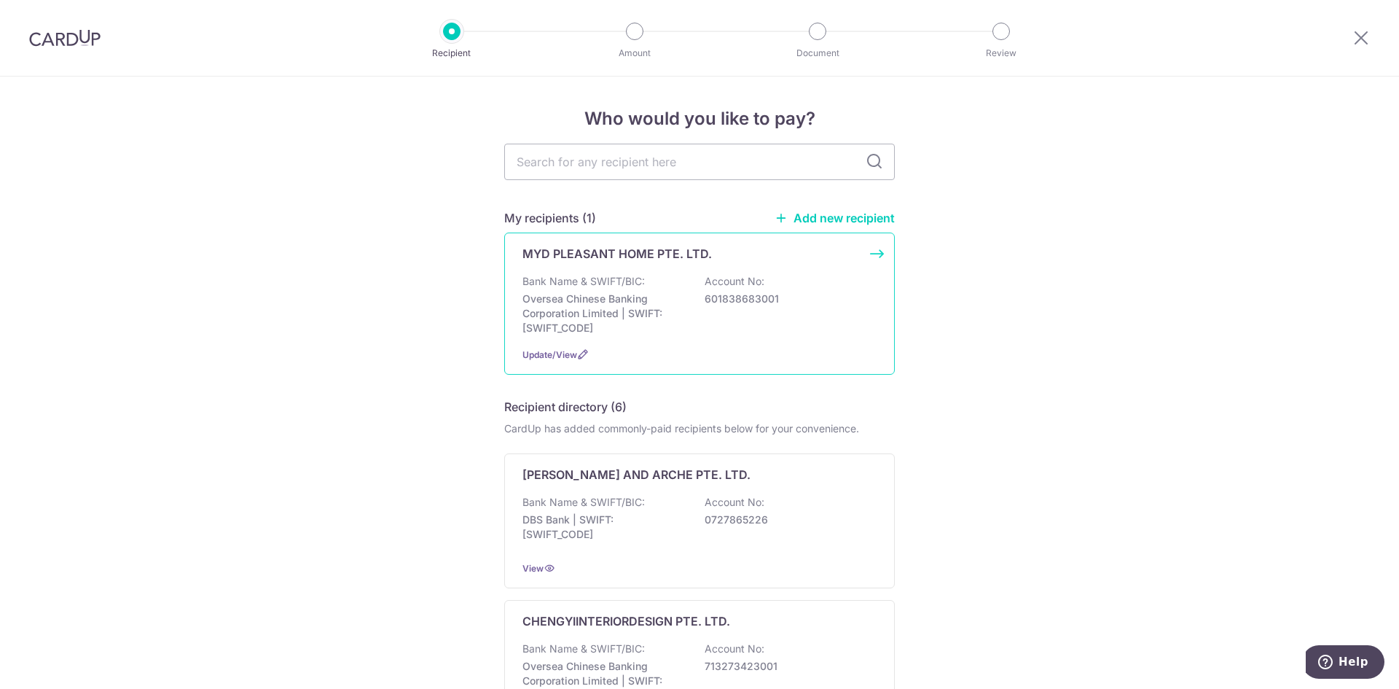
click at [561, 321] on p "Oversea Chinese Banking Corporation Limited | SWIFT: OCBCSGSGXXX" at bounding box center [603, 313] width 163 height 44
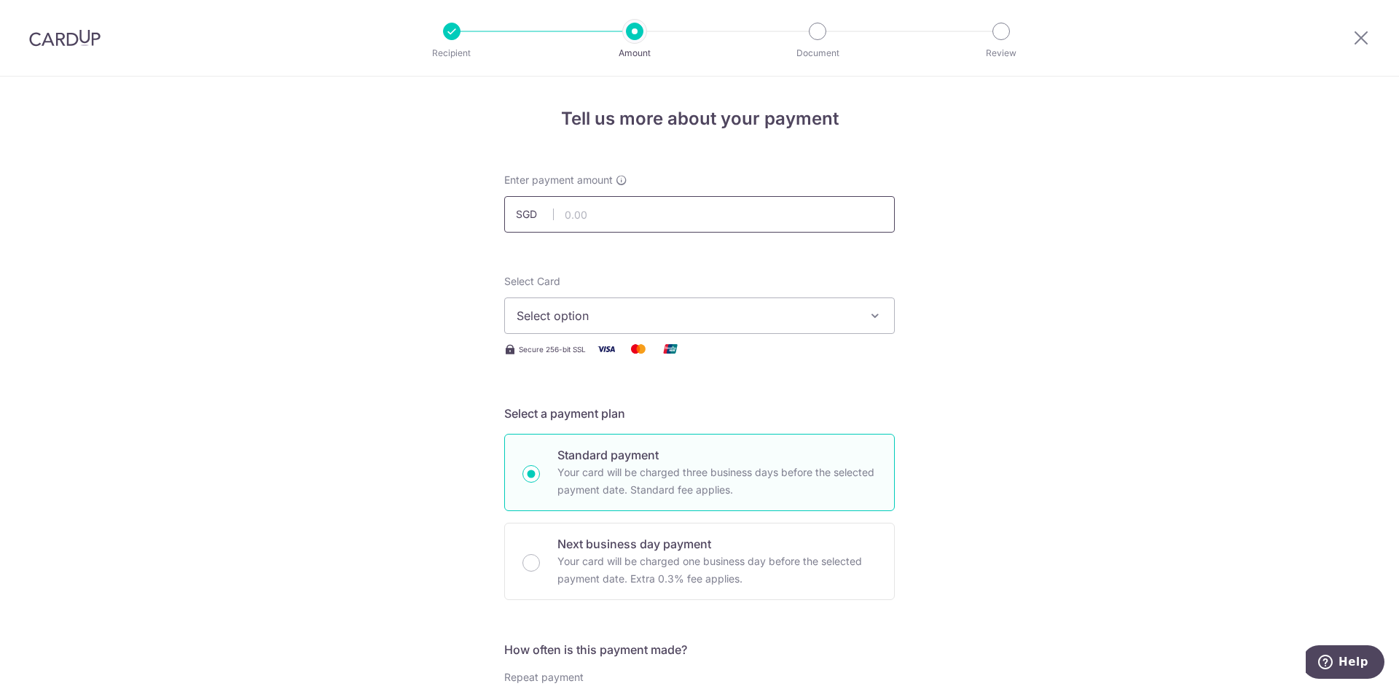
click at [613, 214] on input "text" at bounding box center [699, 214] width 391 height 36
type input "27,680.00"
click at [584, 315] on span "Select option" at bounding box center [687, 315] width 340 height 17
click at [629, 421] on span "**** 5152" at bounding box center [700, 419] width 366 height 17
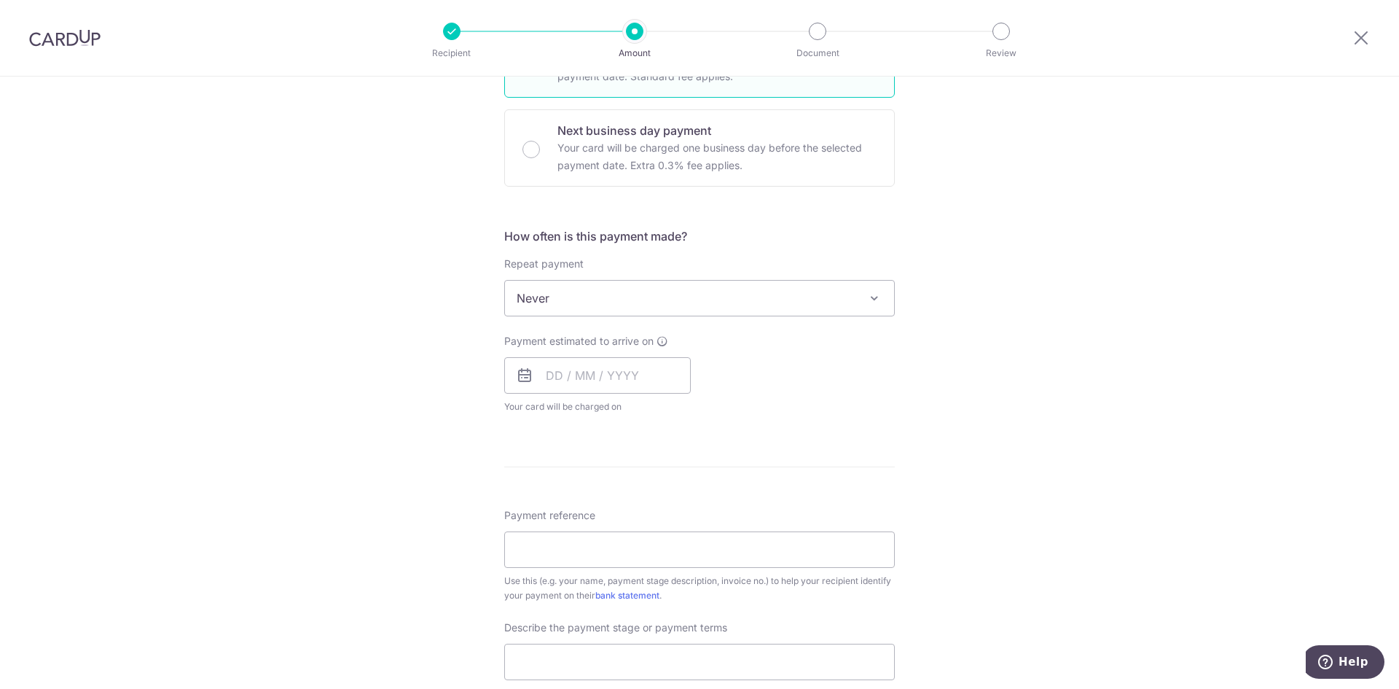
scroll to position [437, 0]
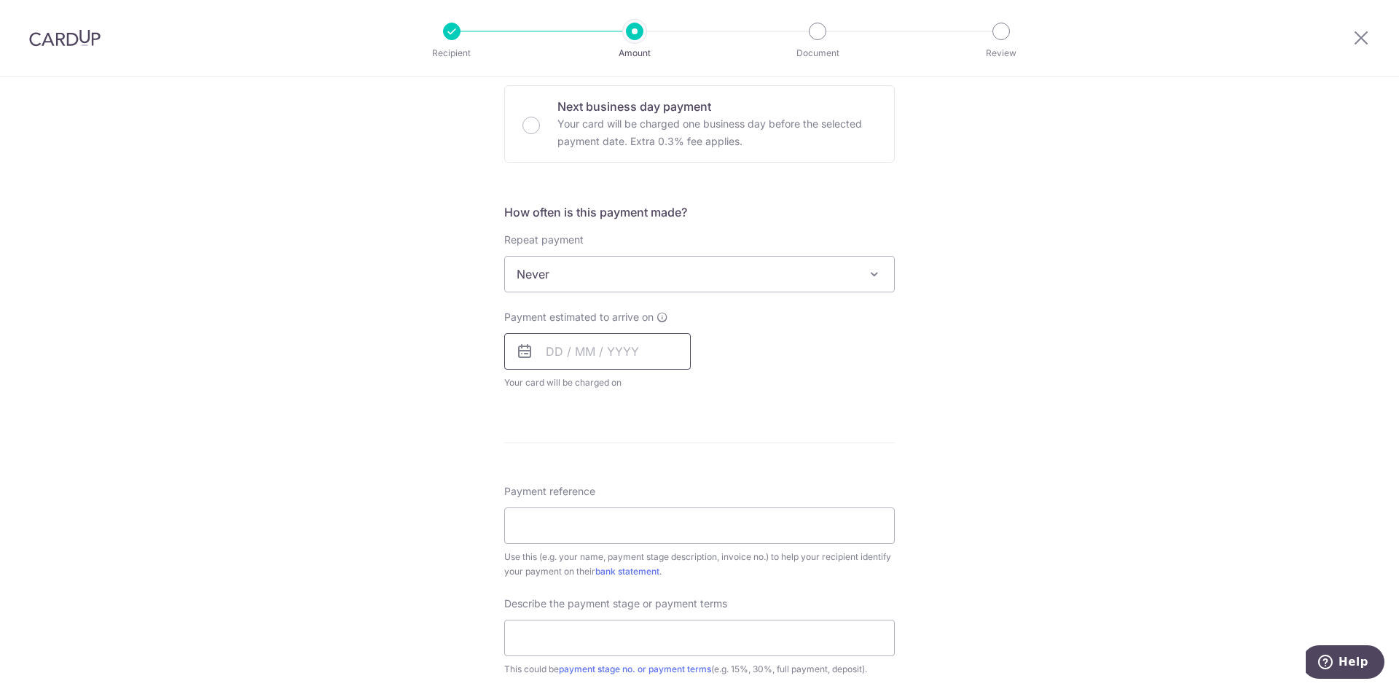
click at [582, 353] on input "text" at bounding box center [597, 351] width 187 height 36
click at [676, 486] on link "12" at bounding box center [679, 483] width 23 height 23
type input "12/09/2025"
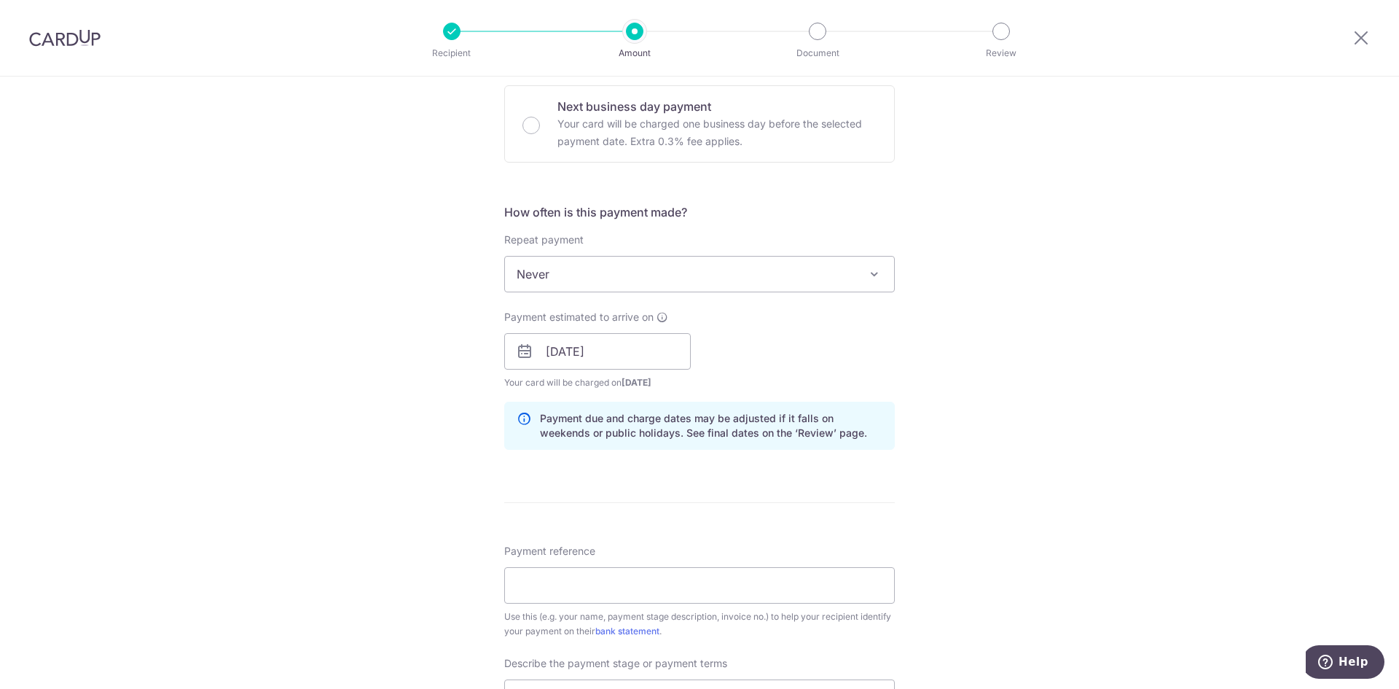
click at [410, 387] on div "Tell us more about your payment Enter payment amount SGD 27,680.00 27680.00 Sel…" at bounding box center [699, 377] width 1399 height 1476
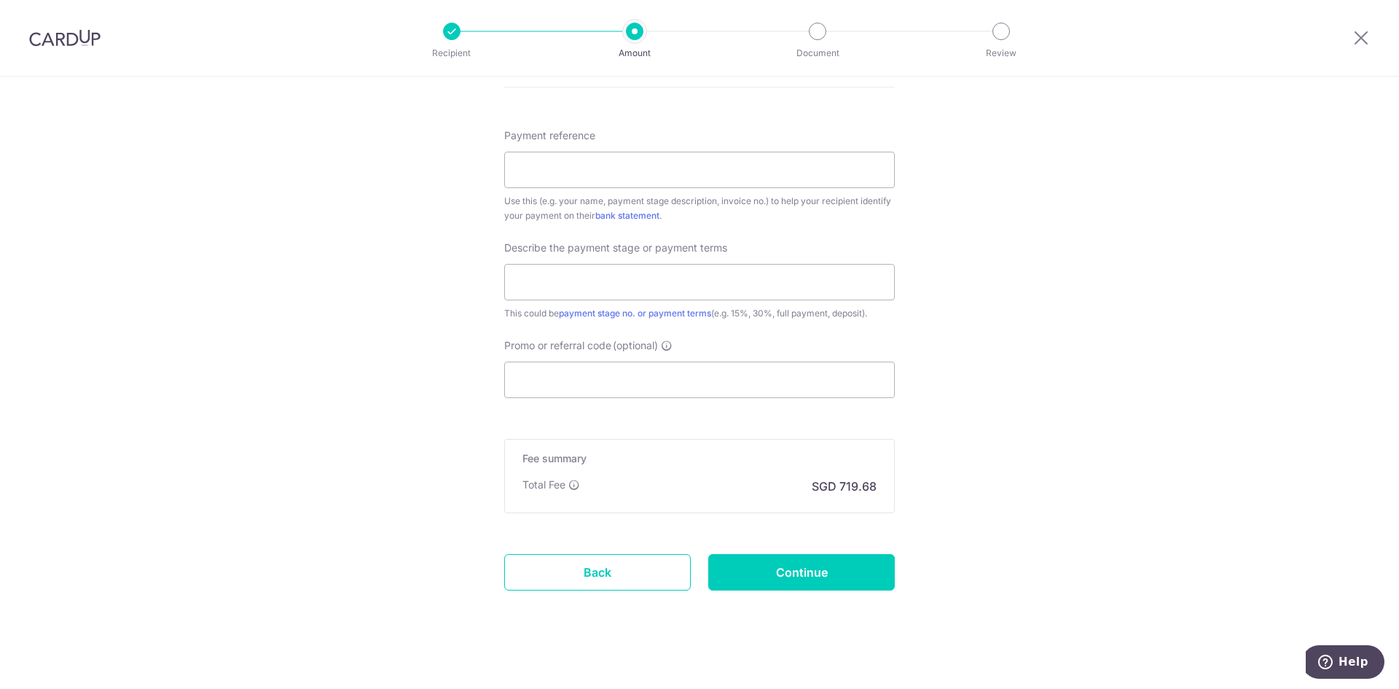
scroll to position [864, 0]
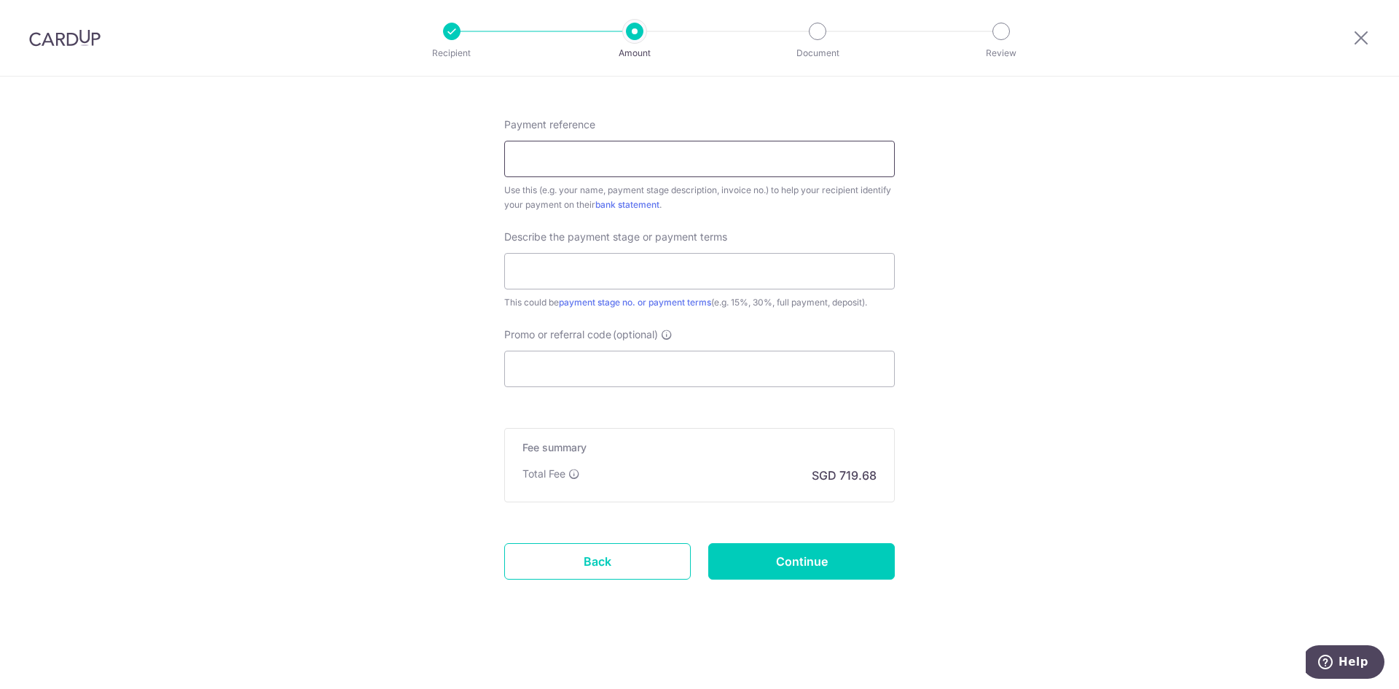
click at [568, 159] on input "Payment reference" at bounding box center [699, 159] width 391 height 36
click at [549, 267] on input "text" at bounding box center [699, 271] width 391 height 36
click at [562, 163] on input "Payment reference" at bounding box center [699, 159] width 391 height 36
type input "leftover payment before work starts"
click at [572, 368] on input "Promo or referral code (optional)" at bounding box center [699, 369] width 391 height 36
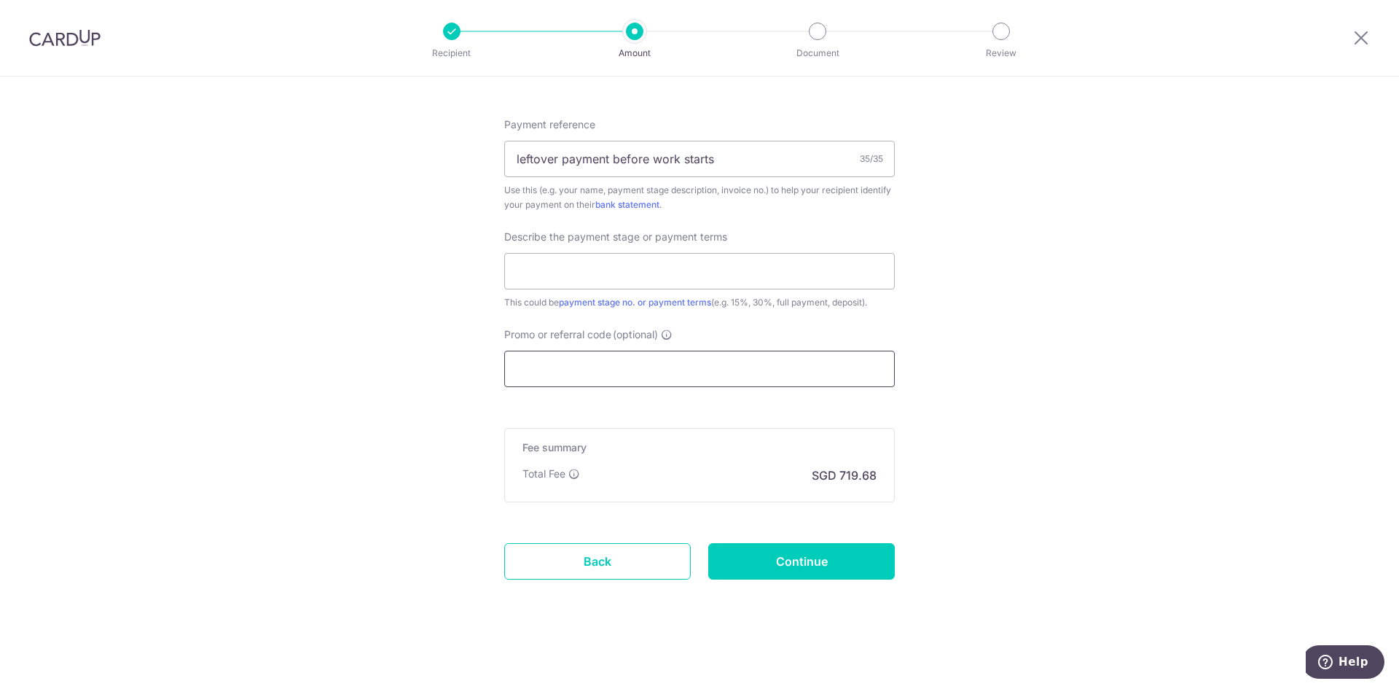
paste input "RENO25ONE"
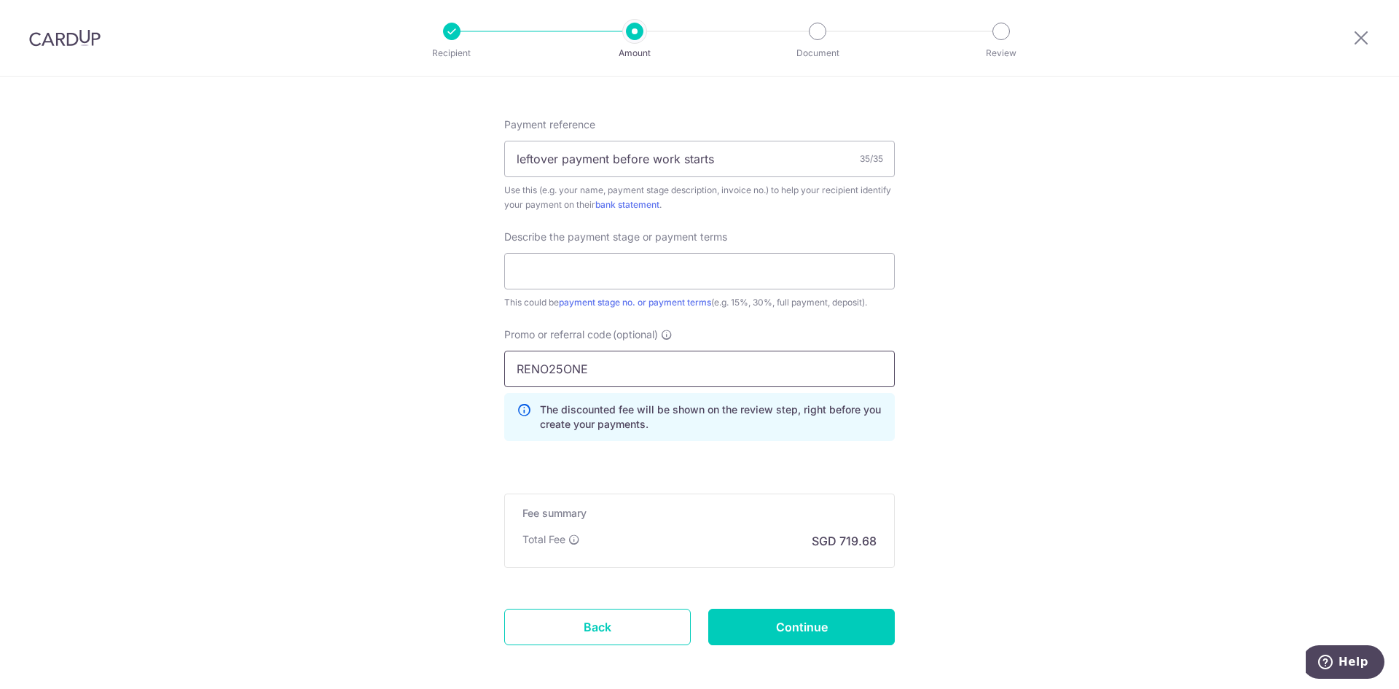
type input "RENO25ONE"
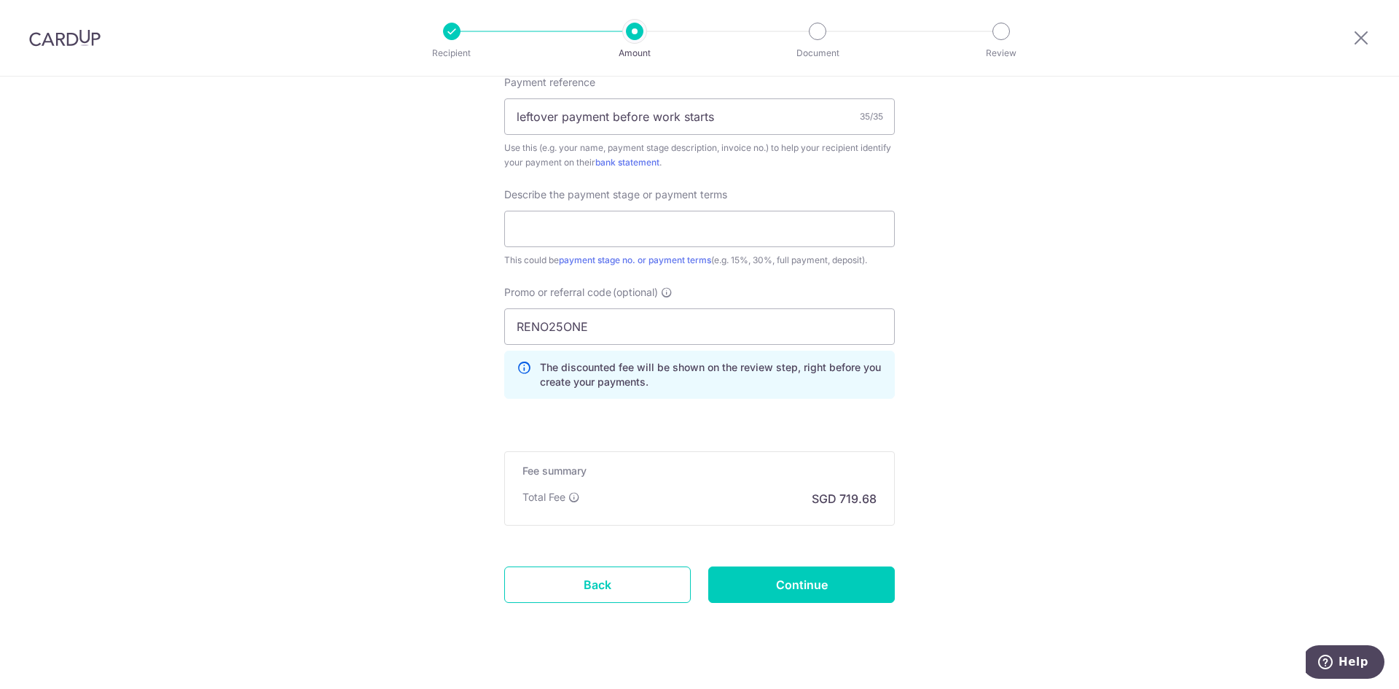
scroll to position [929, 0]
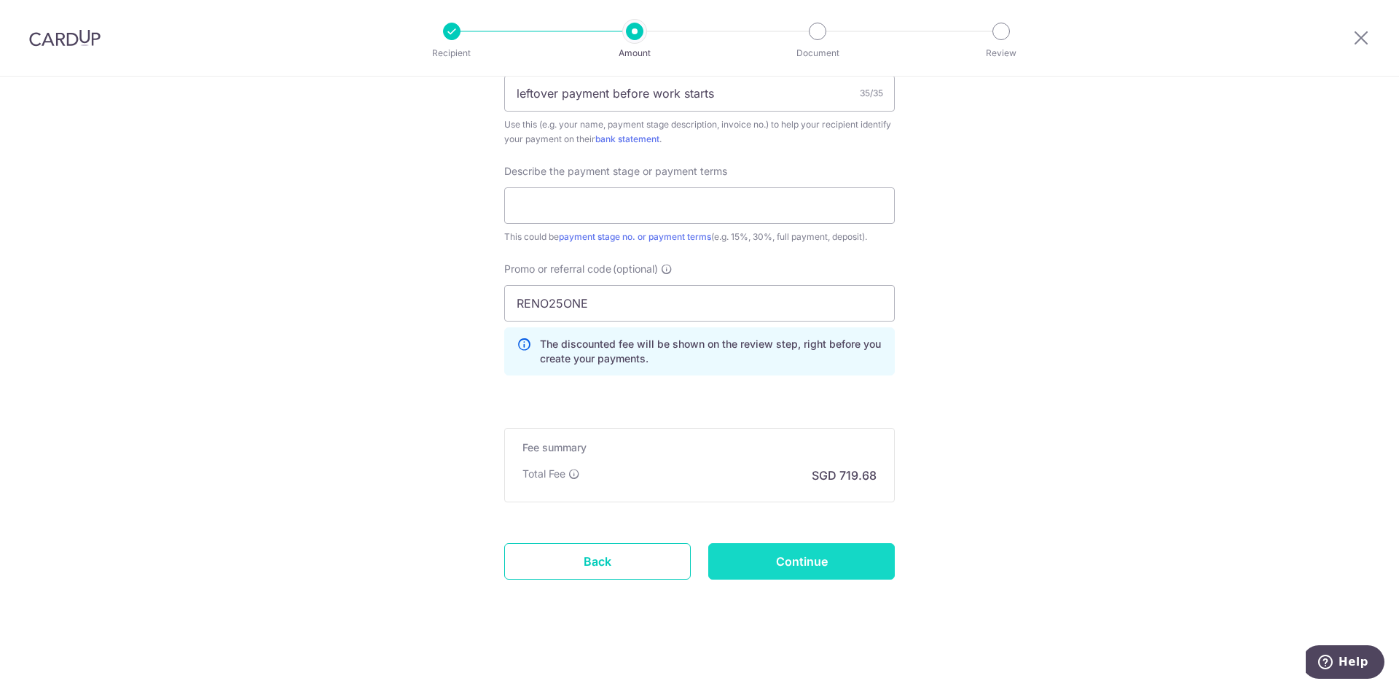
click at [793, 556] on input "Continue" at bounding box center [801, 561] width 187 height 36
type input "Create Schedule"
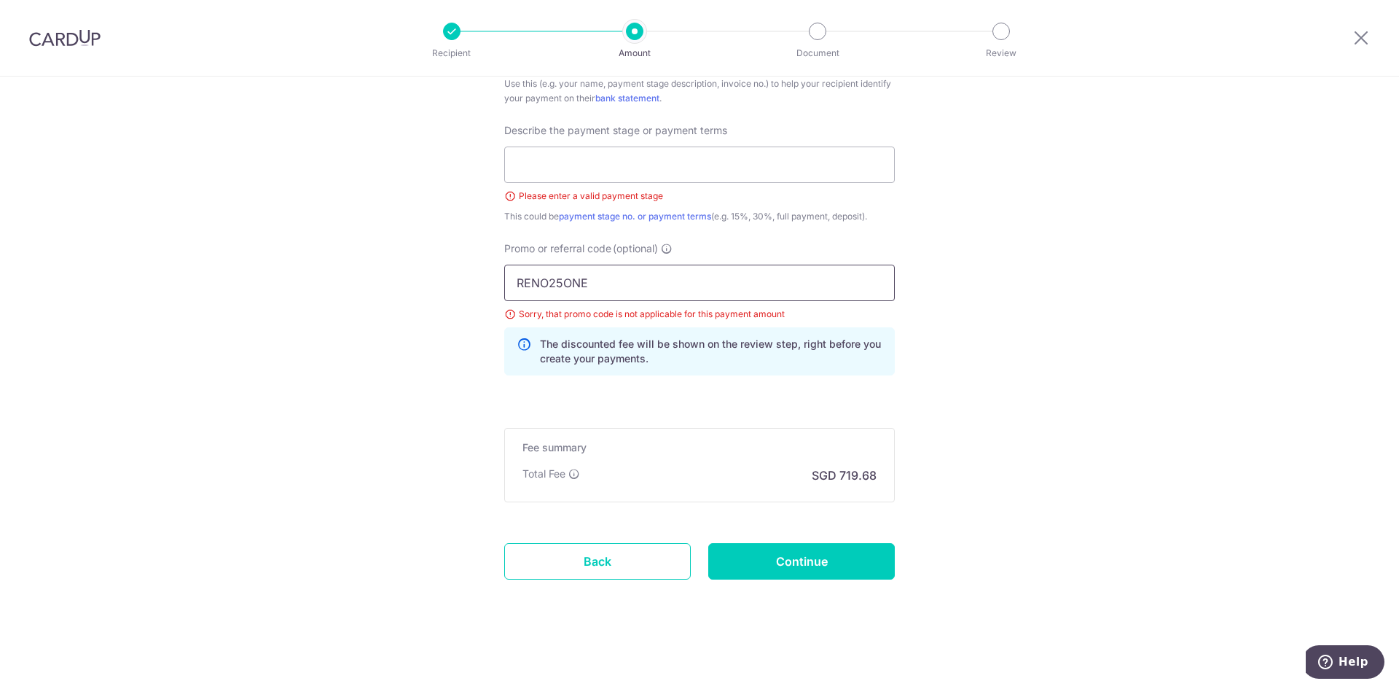
drag, startPoint x: 604, startPoint y: 278, endPoint x: 423, endPoint y: 281, distance: 181.5
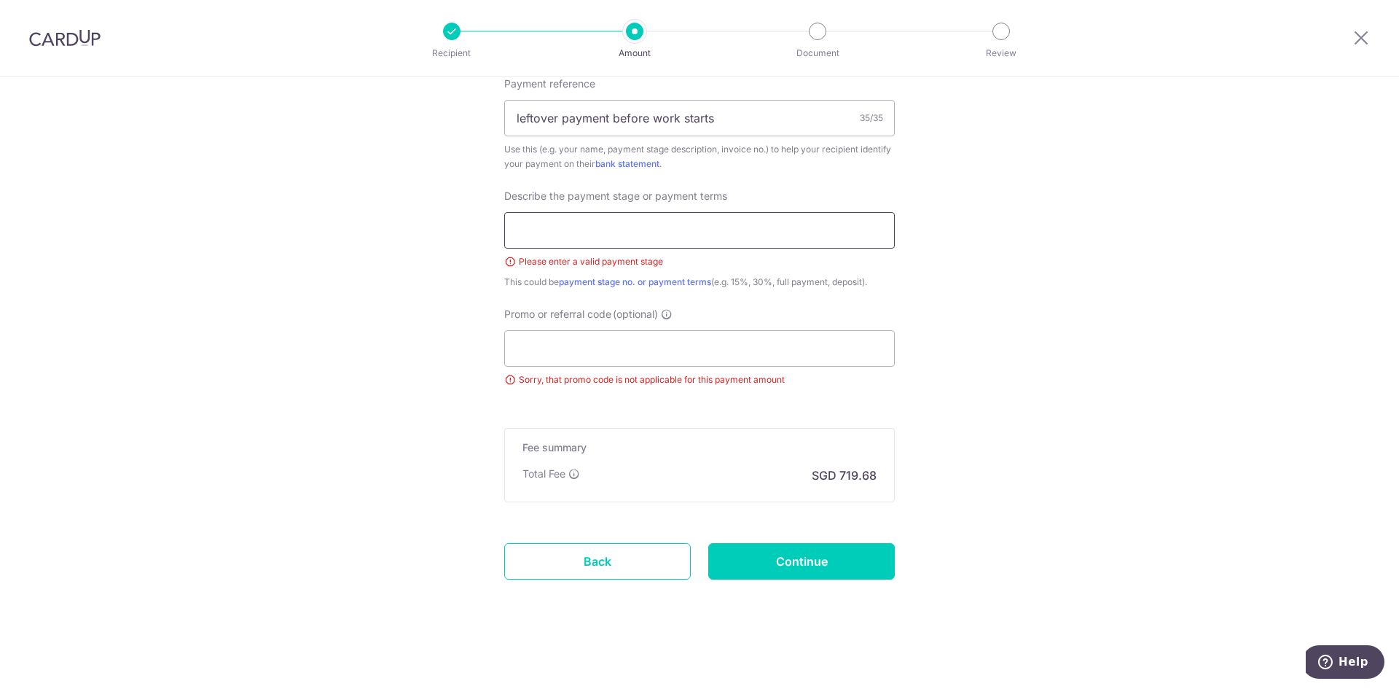
click at [603, 227] on input "text" at bounding box center [699, 230] width 391 height 36
drag, startPoint x: 626, startPoint y: 230, endPoint x: 635, endPoint y: 232, distance: 9.0
click at [635, 232] on input "Invoice 250704 part 2" at bounding box center [699, 230] width 391 height 36
type input "Invoice 250704 part 3"
drag, startPoint x: 428, startPoint y: 396, endPoint x: 447, endPoint y: 408, distance: 22.0
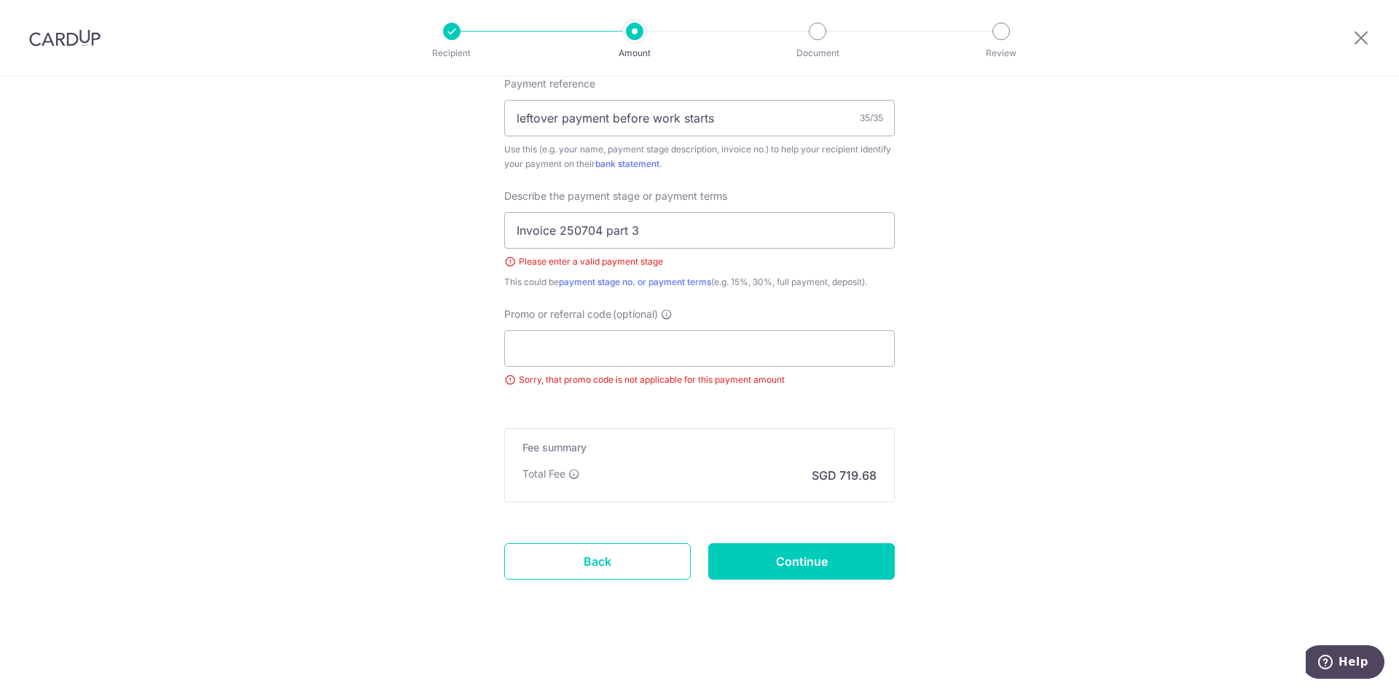
click at [784, 571] on input "Continue" at bounding box center [801, 561] width 187 height 36
type input "Create Schedule"
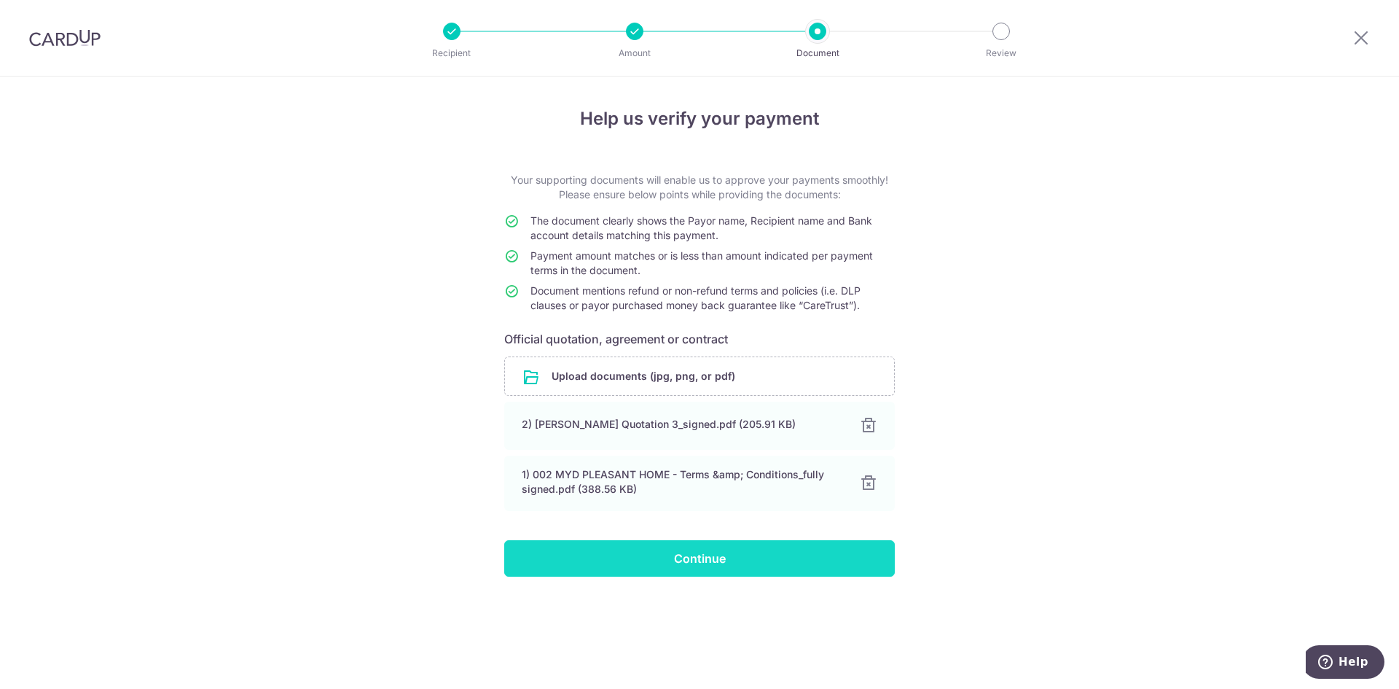
click at [666, 557] on input "Continue" at bounding box center [699, 558] width 391 height 36
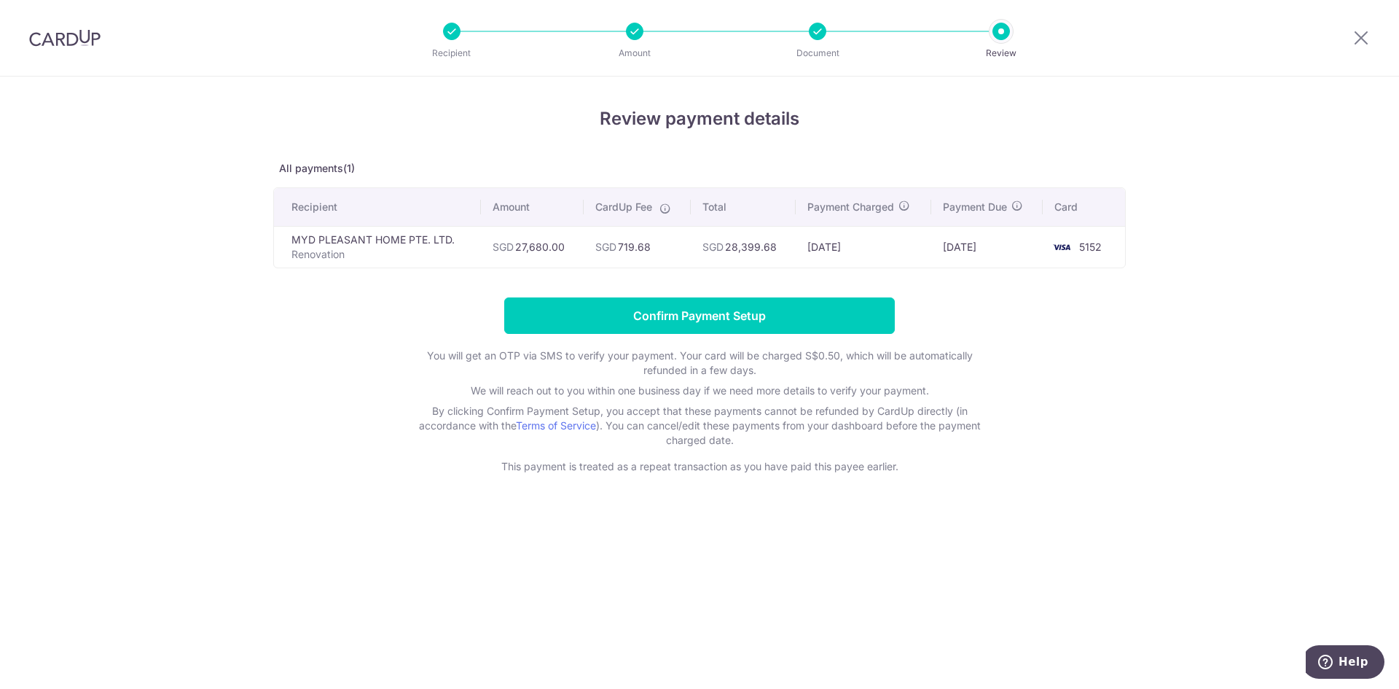
click at [1270, 207] on div "Review payment details All payments(1) Recipient Amount CardUp Fee Total Paymen…" at bounding box center [699, 383] width 1399 height 612
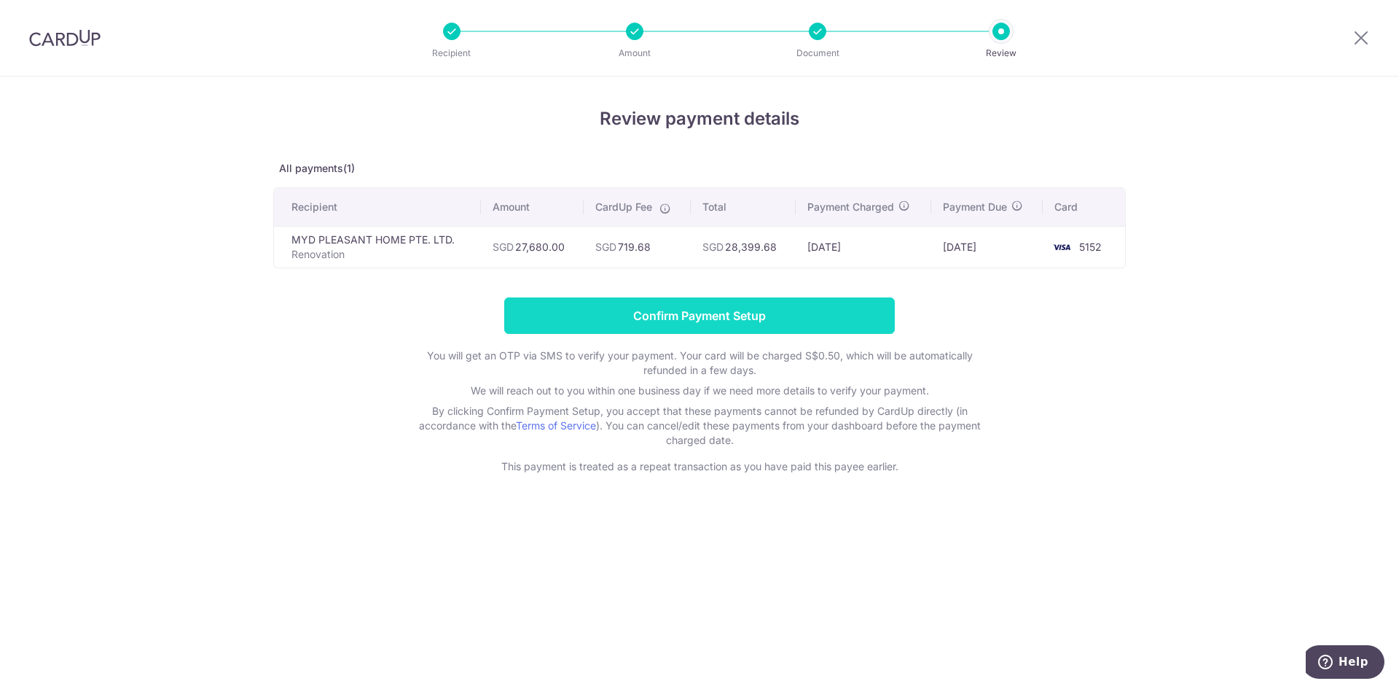
click at [729, 323] on input "Confirm Payment Setup" at bounding box center [699, 315] width 391 height 36
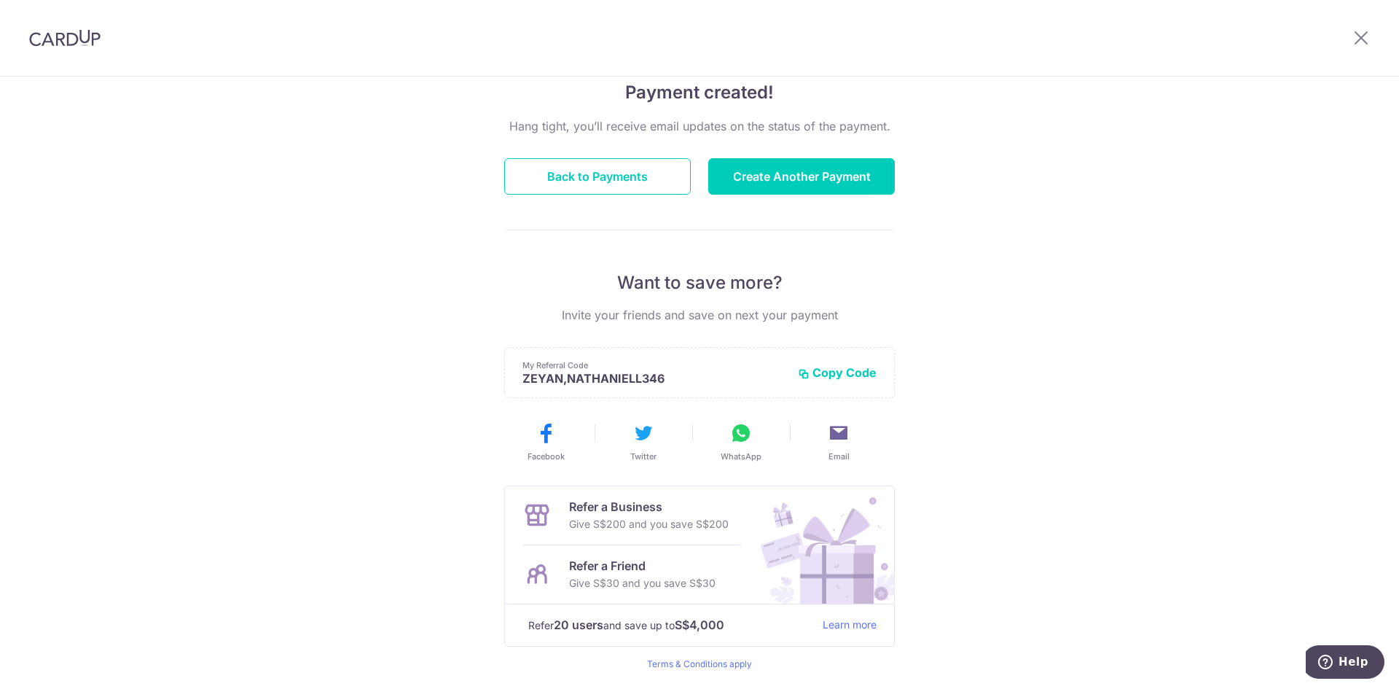
scroll to position [166, 0]
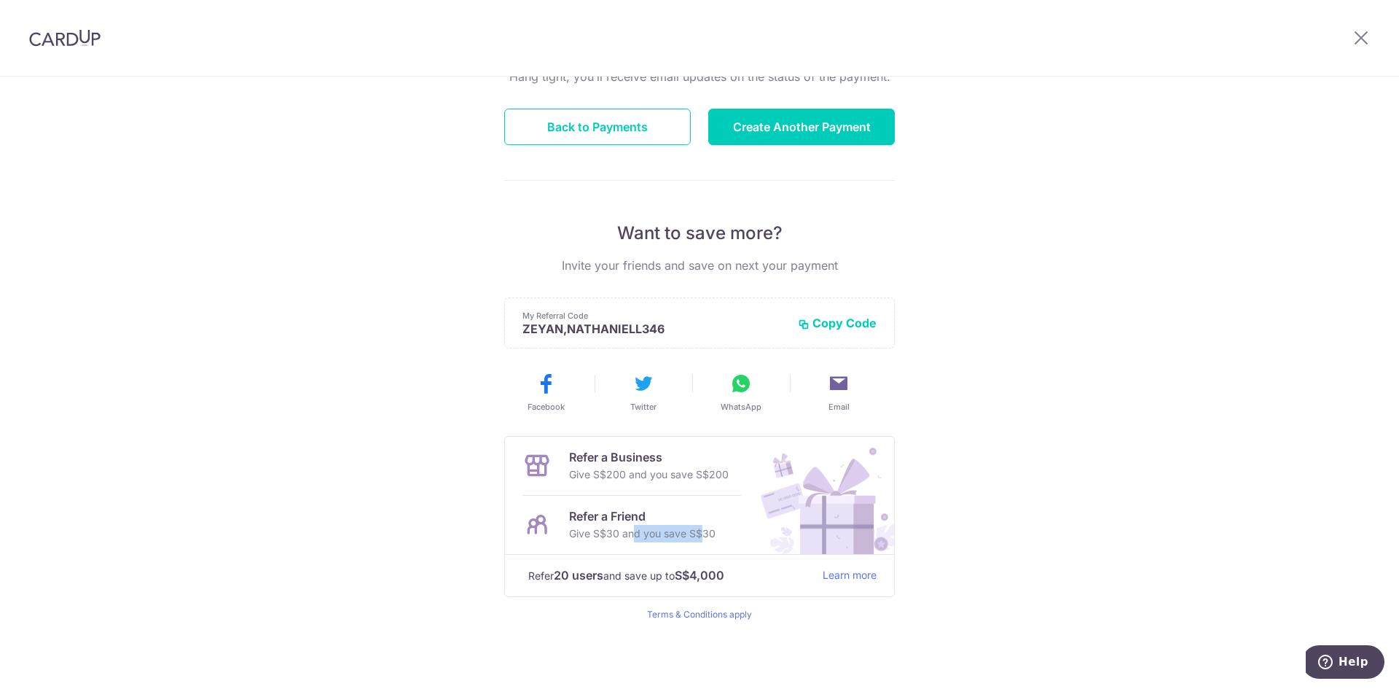
drag, startPoint x: 607, startPoint y: 533, endPoint x: 659, endPoint y: 538, distance: 52.0
click at [659, 538] on p "Give S$30 and you save S$30" at bounding box center [642, 533] width 146 height 17
drag, startPoint x: 586, startPoint y: 527, endPoint x: 690, endPoint y: 538, distance: 104.8
click at [690, 538] on p "Give S$30 and you save S$30" at bounding box center [642, 533] width 146 height 17
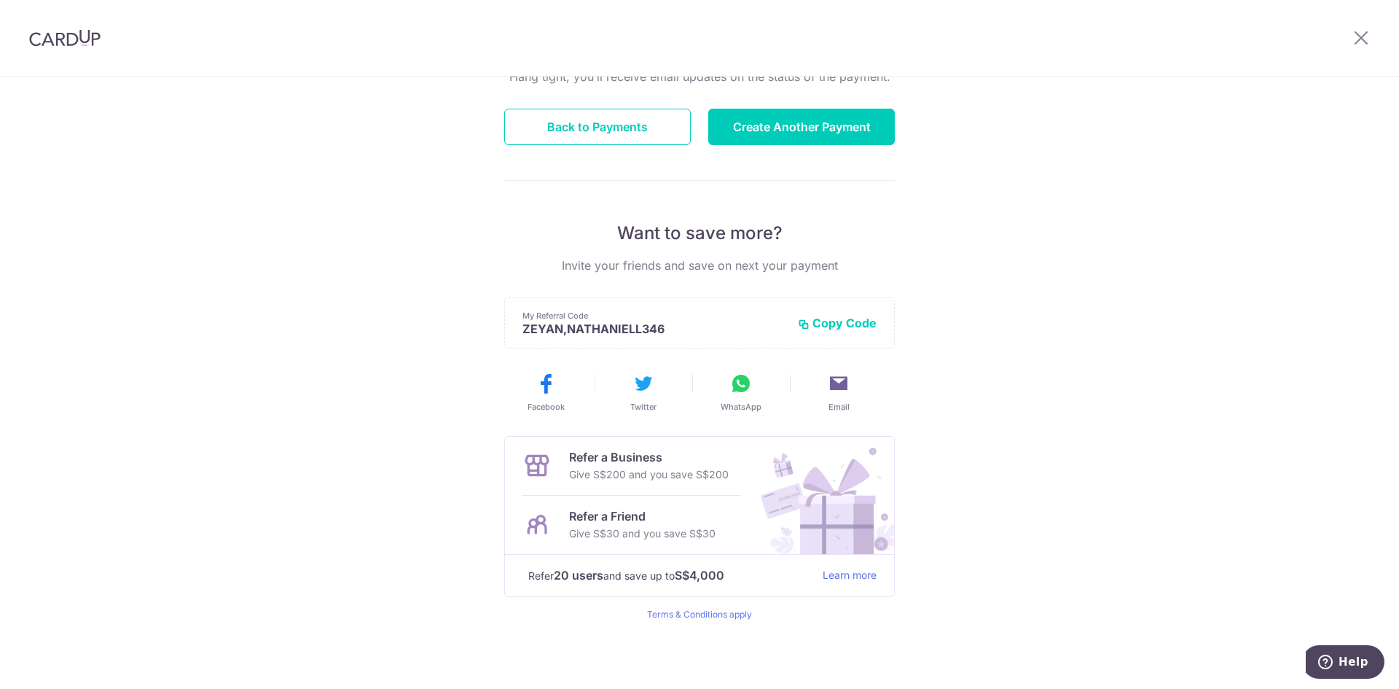
click at [690, 538] on p "Give S$30 and you save S$30" at bounding box center [642, 533] width 146 height 17
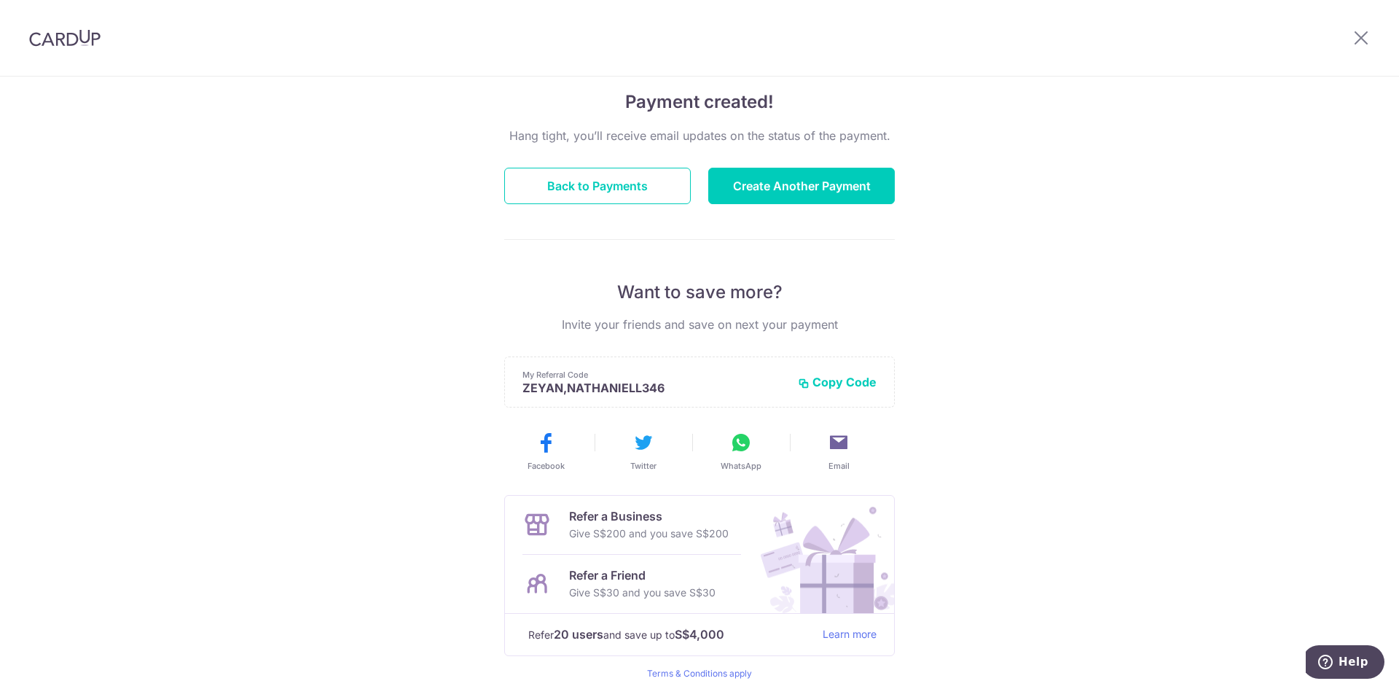
scroll to position [0, 0]
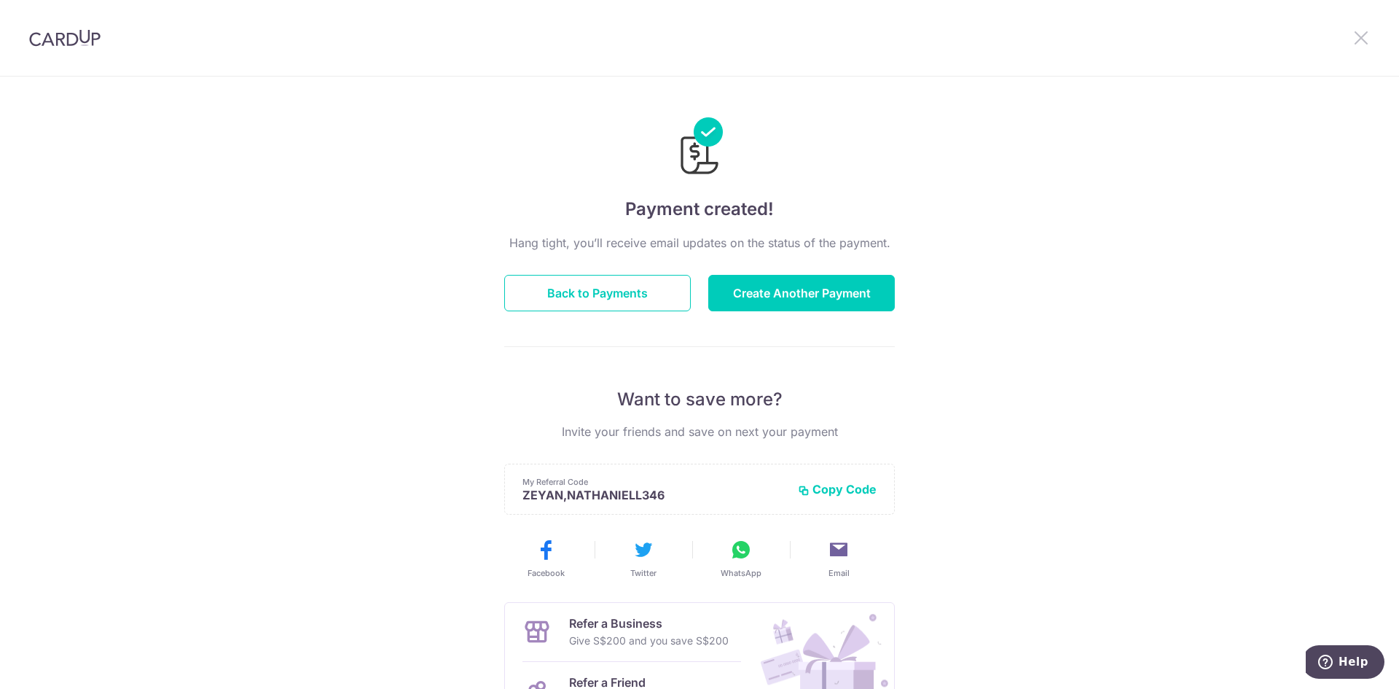
click at [1363, 37] on icon at bounding box center [1360, 37] width 17 height 18
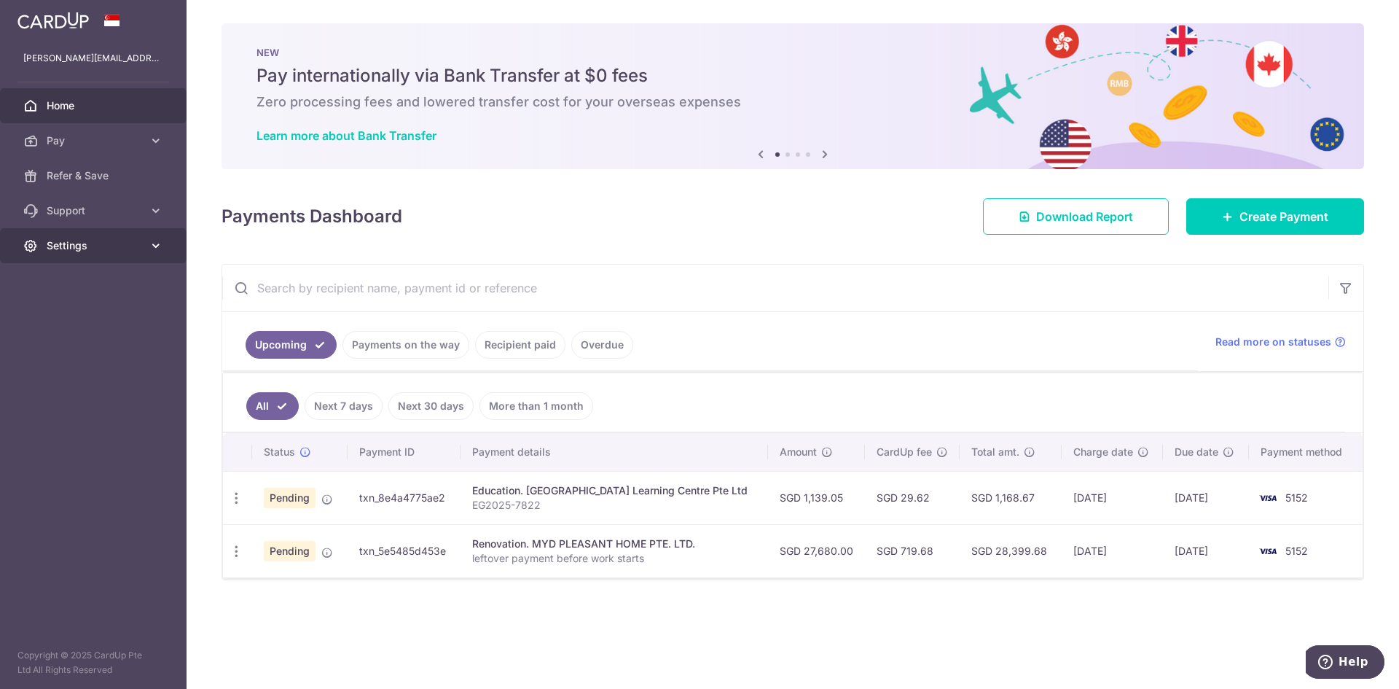
click at [154, 250] on icon at bounding box center [156, 245] width 15 height 15
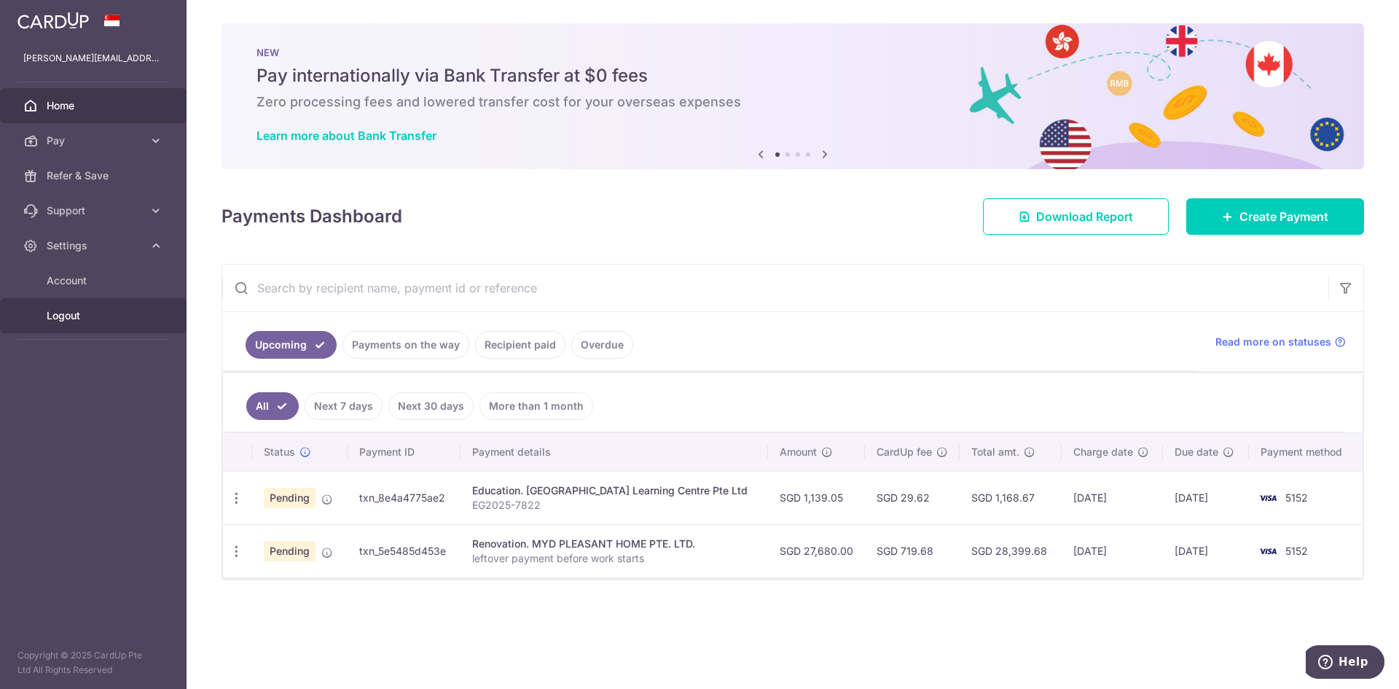
click at [66, 310] on span "Logout" at bounding box center [95, 315] width 96 height 15
